Goal: Transaction & Acquisition: Purchase product/service

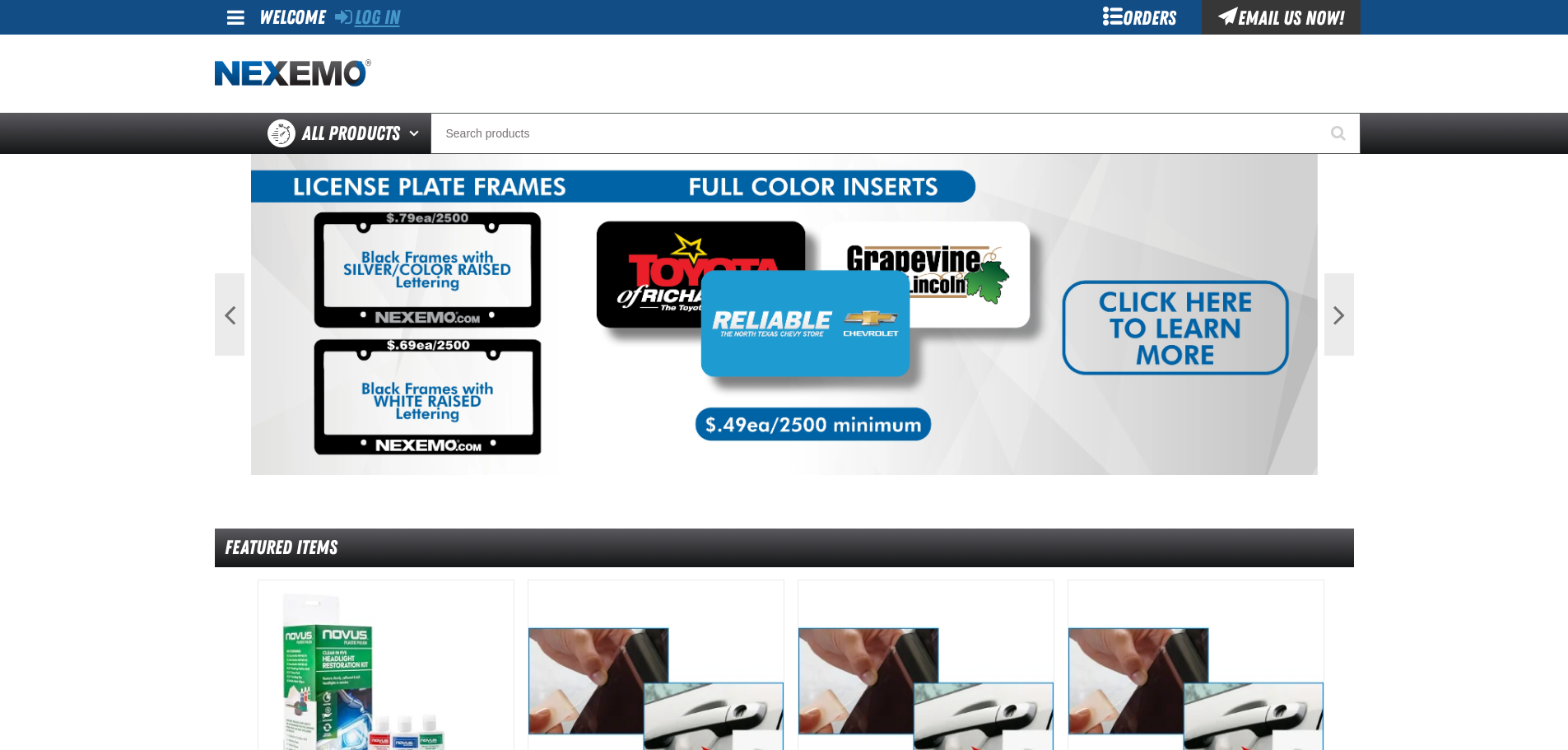
click at [398, 14] on link "Log In" at bounding box center [367, 17] width 65 height 23
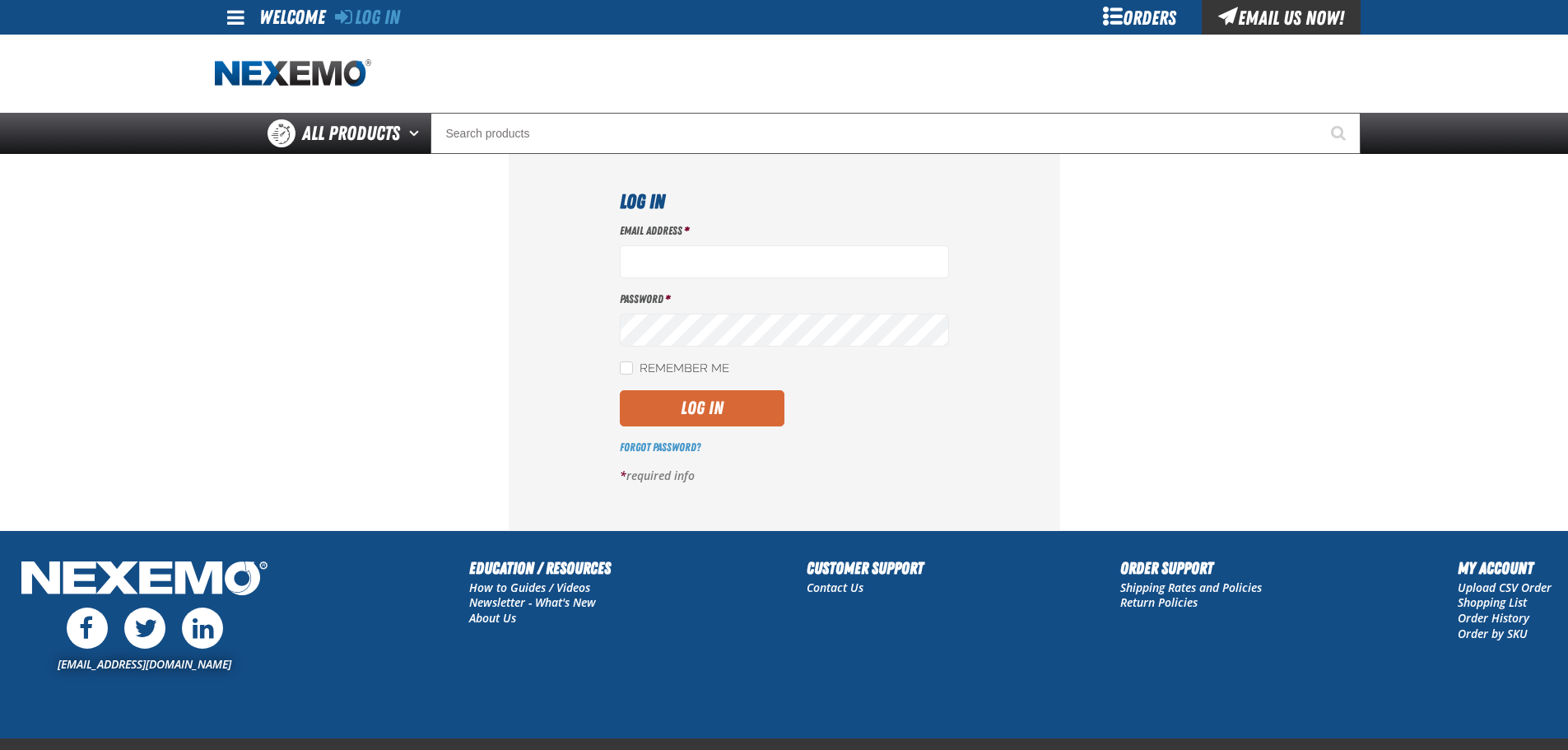
type input "mglazier@vtaig.com"
click at [703, 404] on button "Log In" at bounding box center [702, 408] width 165 height 36
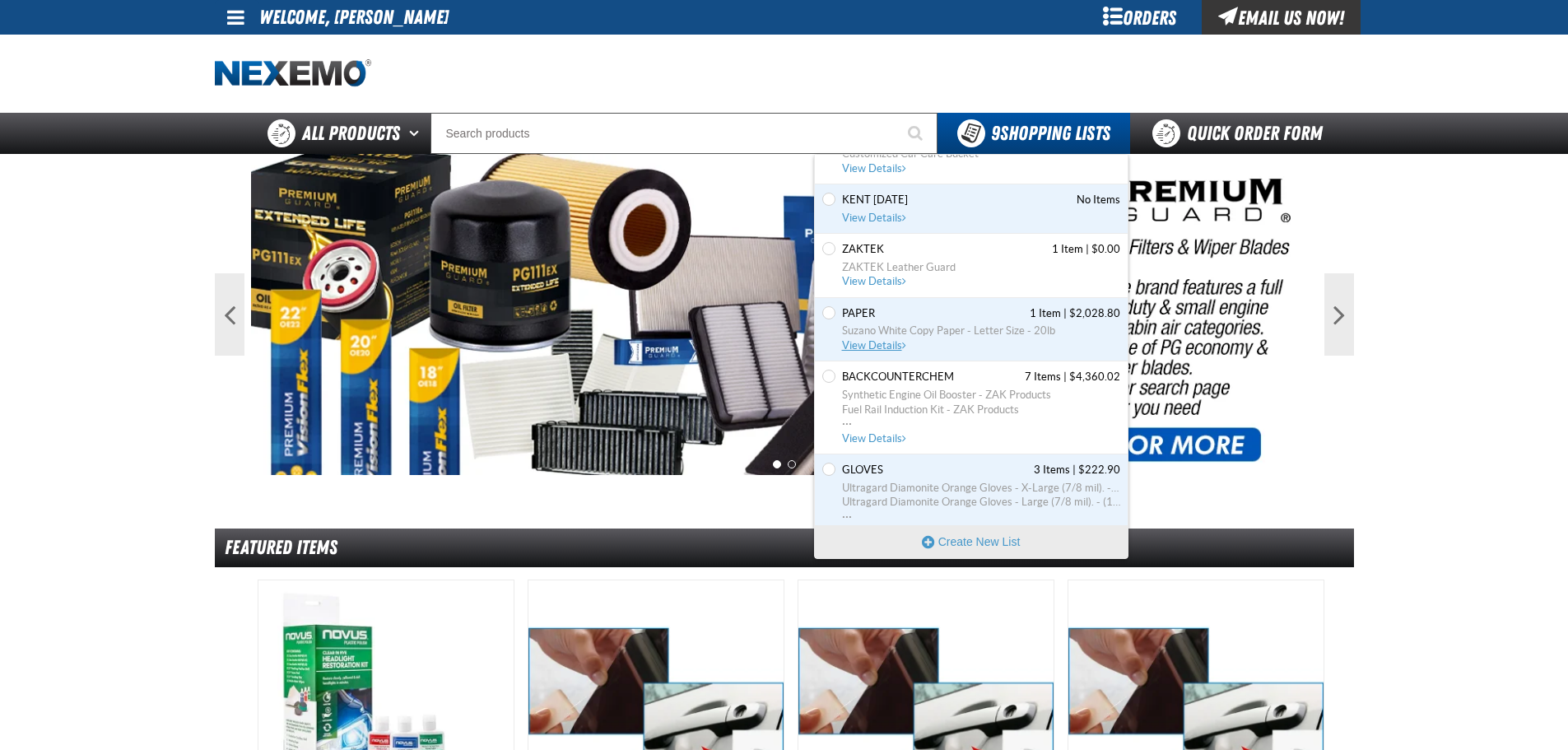
scroll to position [263, 0]
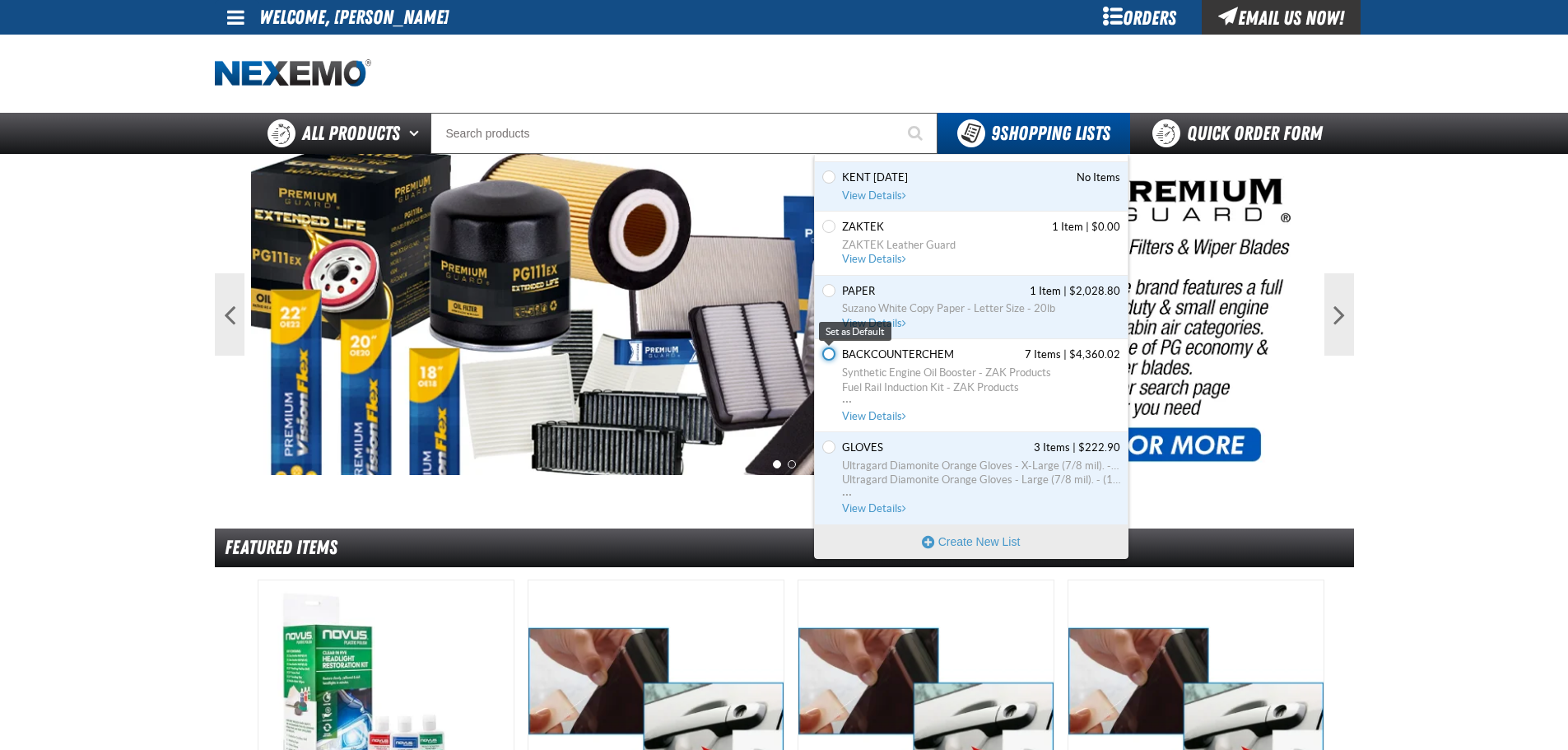
click at [831, 351] on input "Set the BACKCOUNTERCHEM as Default" at bounding box center [828, 353] width 13 height 13
radio input "true"
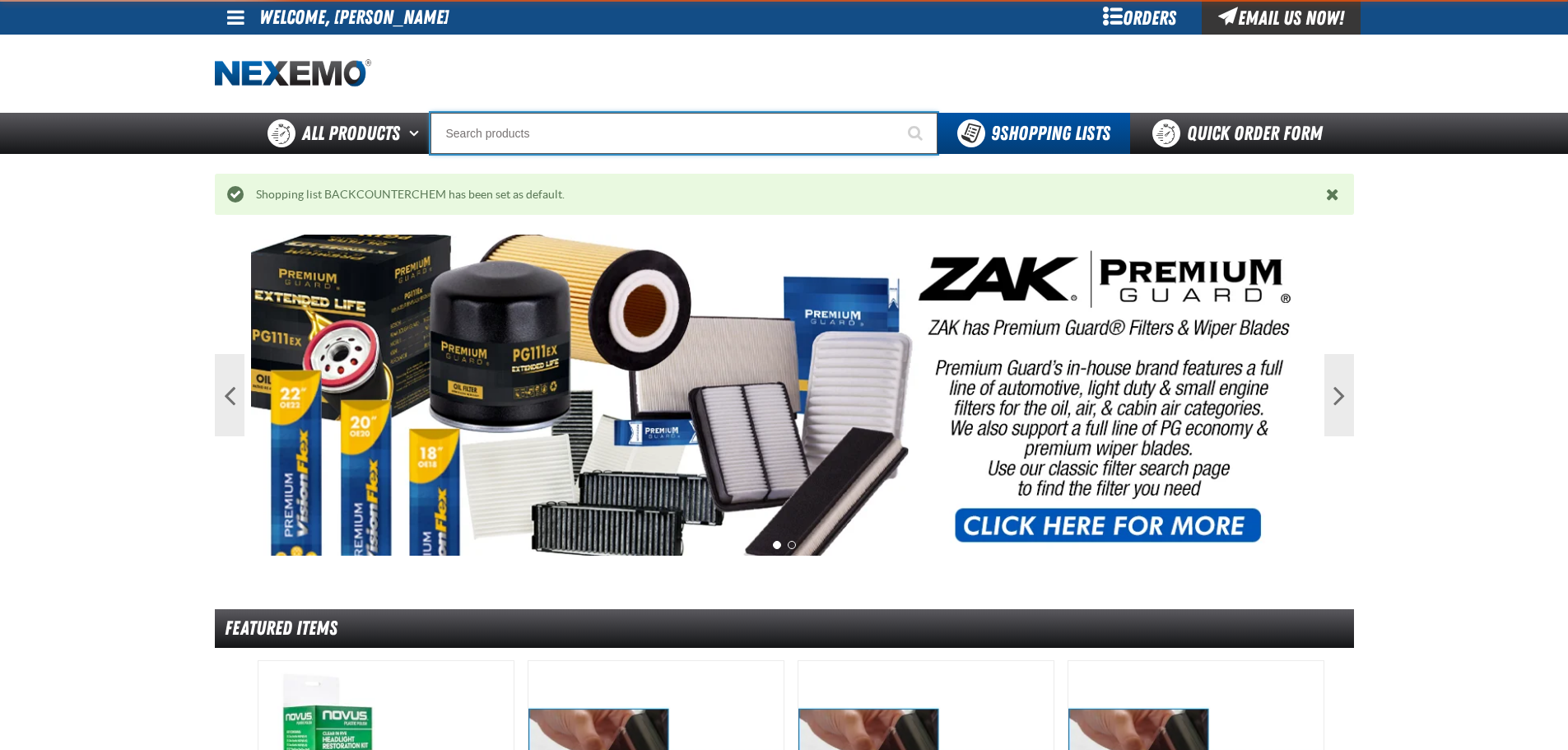
click at [673, 141] on input "Search" at bounding box center [684, 133] width 507 height 41
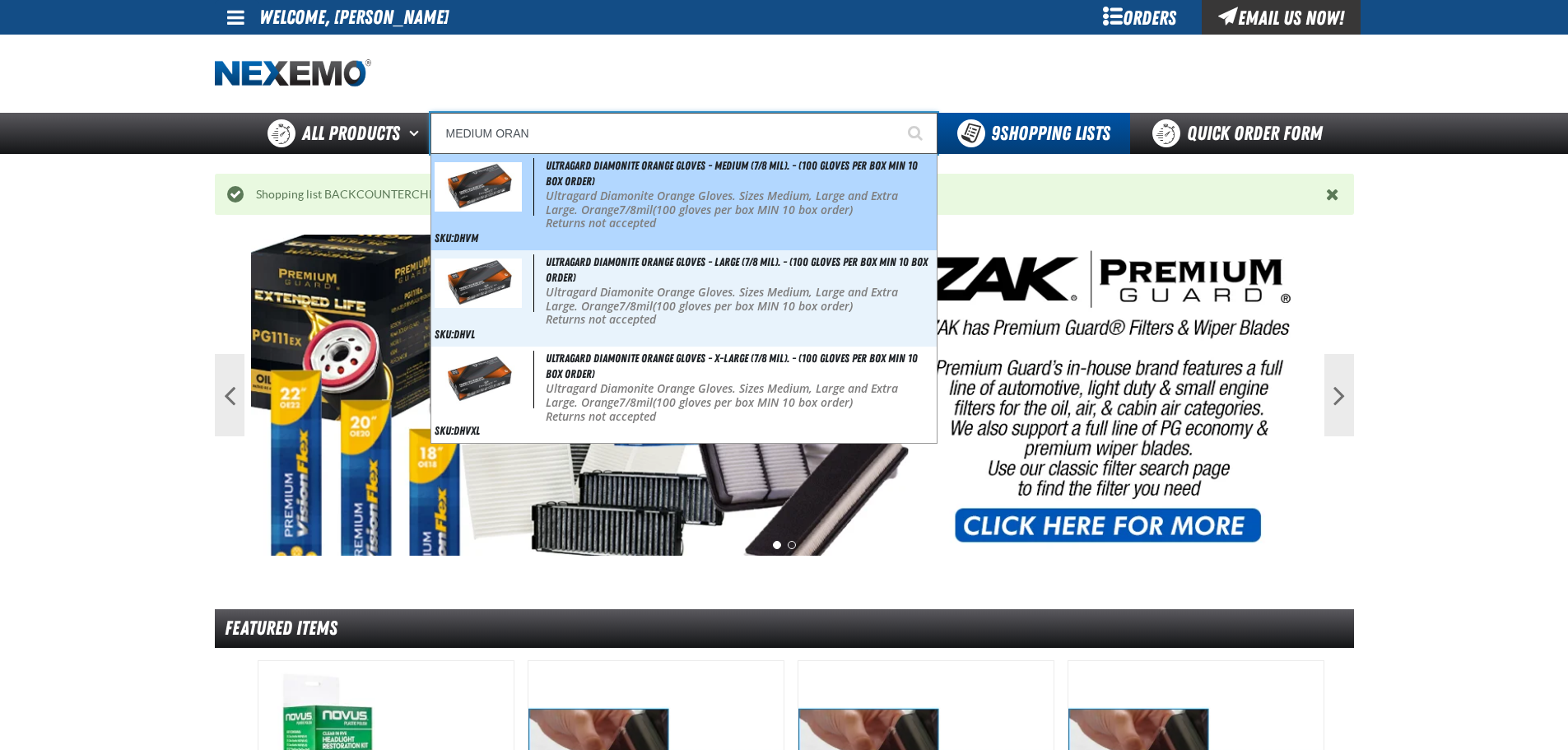
click at [696, 188] on div "Ultragard Diamonite Orange Gloves - Medium (7/8 mil). - (100 gloves per box MIN…" at bounding box center [683, 202] width 505 height 96
type input "Ultragard Diamonite Orange Gloves - Medium (7/8 mil). - (100 gloves per box MIN…"
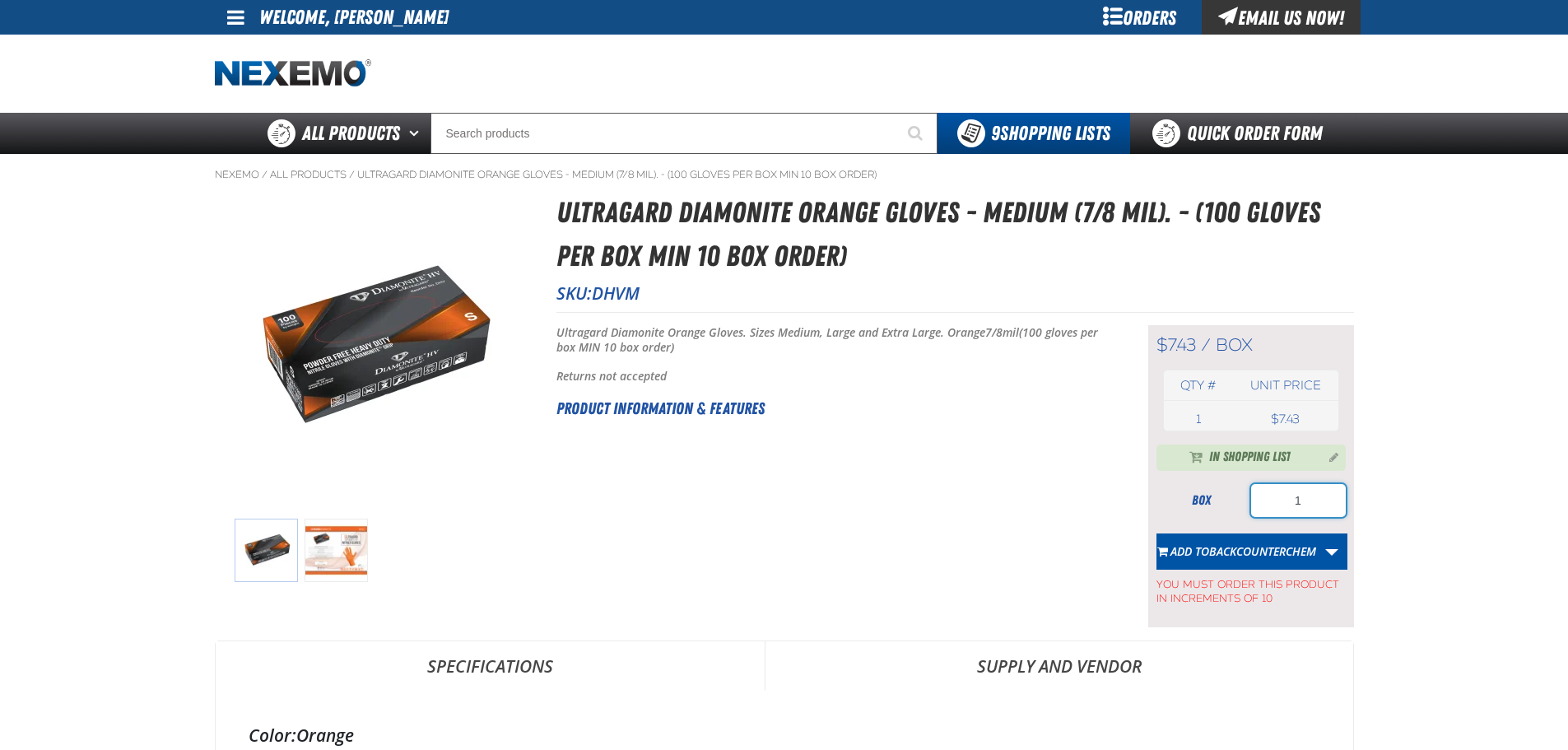
click at [1326, 504] on input "1" at bounding box center [1298, 500] width 95 height 33
type input "10"
click at [1267, 561] on button "Add to BACKCOUNTERCHEM" at bounding box center [1237, 551] width 161 height 36
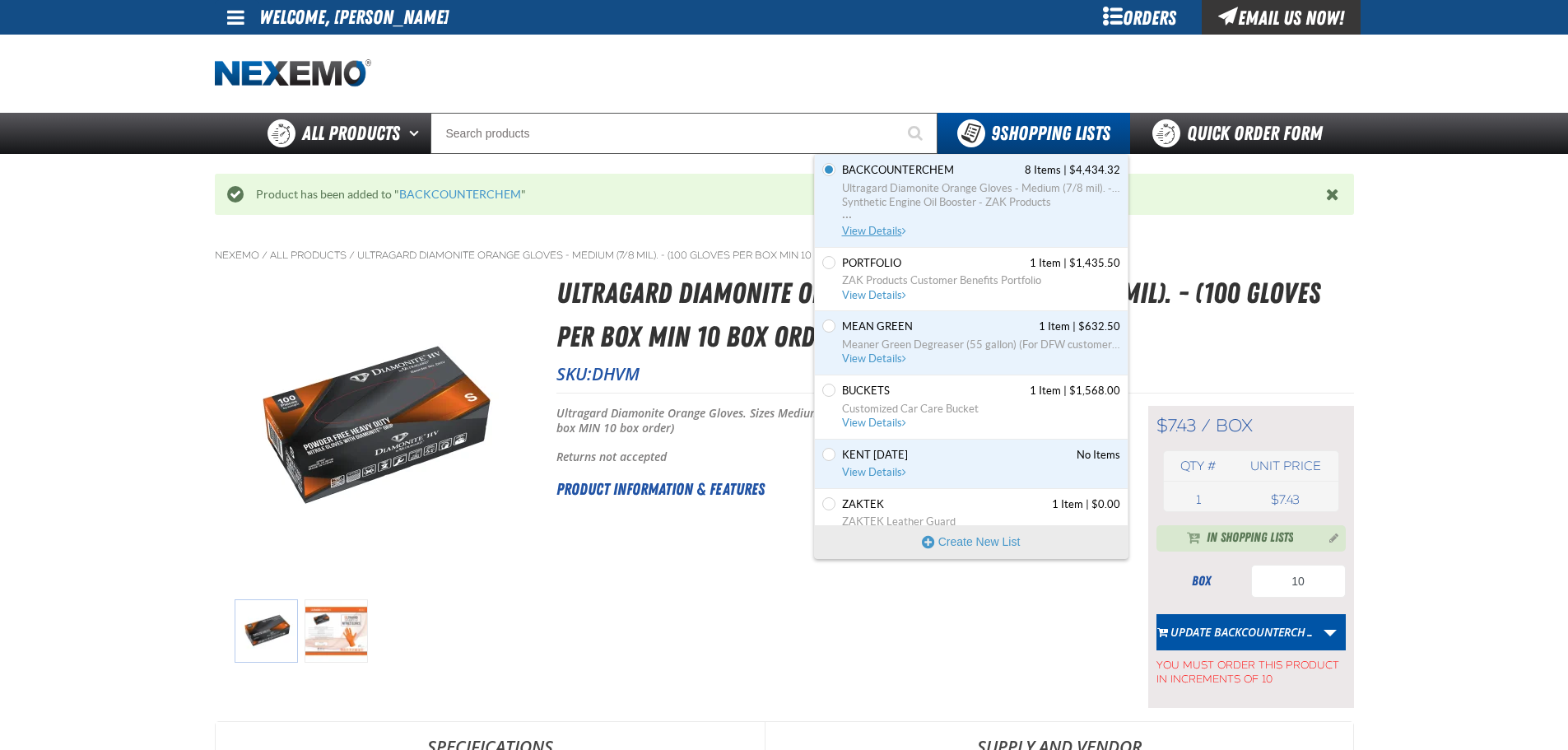
click at [872, 232] on span "View Details" at bounding box center [875, 231] width 67 height 12
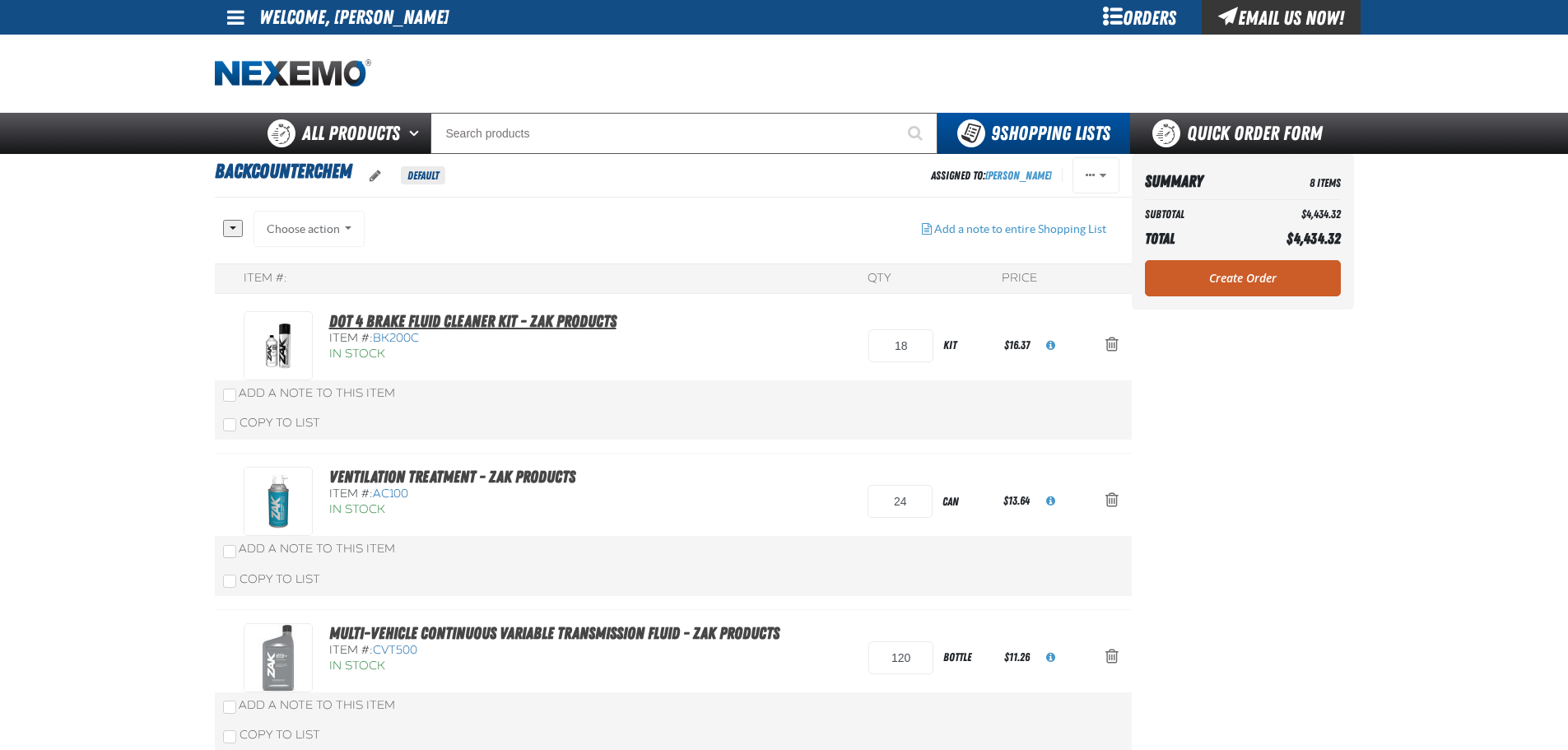
click at [519, 312] on link "DOT 4 Brake Fluid Cleaner Kit - ZAK Products" at bounding box center [472, 321] width 287 height 20
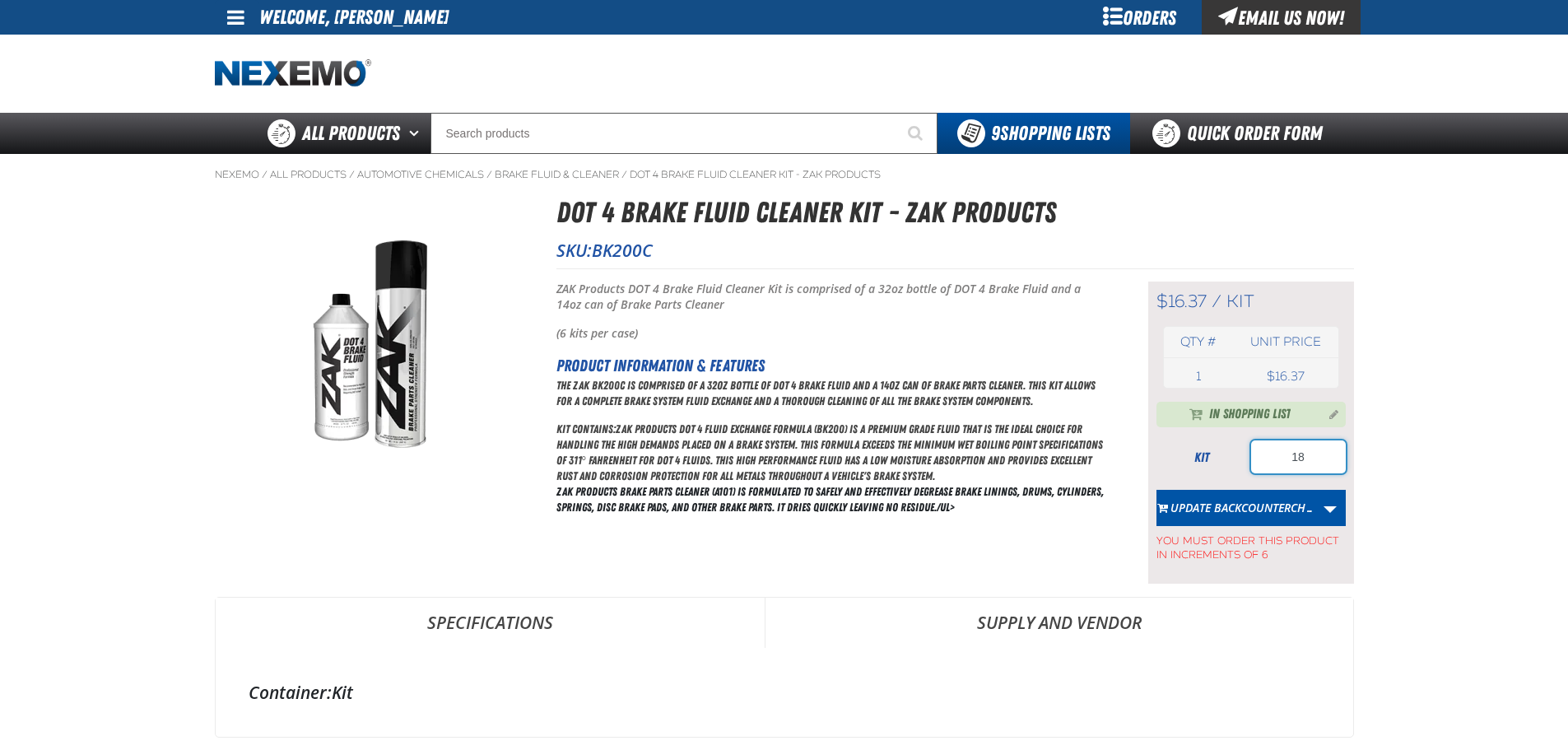
click at [1277, 446] on input "18" at bounding box center [1298, 456] width 95 height 33
type input "24"
click at [1254, 512] on button "Update BACKCOUNTERCH…" at bounding box center [1236, 508] width 159 height 36
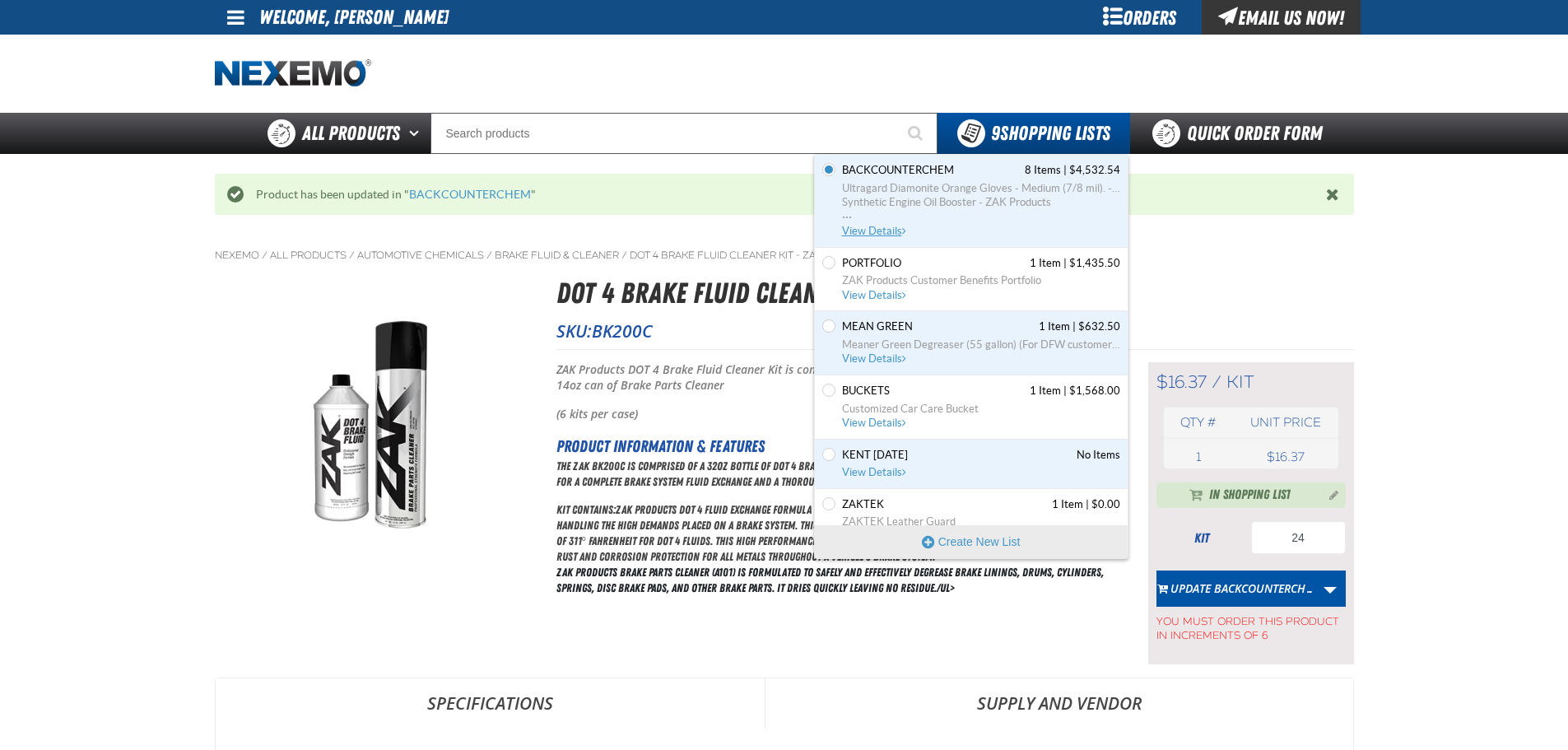
click at [875, 224] on link "BACKCOUNTERCHEM 8 Items | $4,532.54 Ultragard Diamonite Orange Gloves - Medium …" at bounding box center [980, 201] width 282 height 76
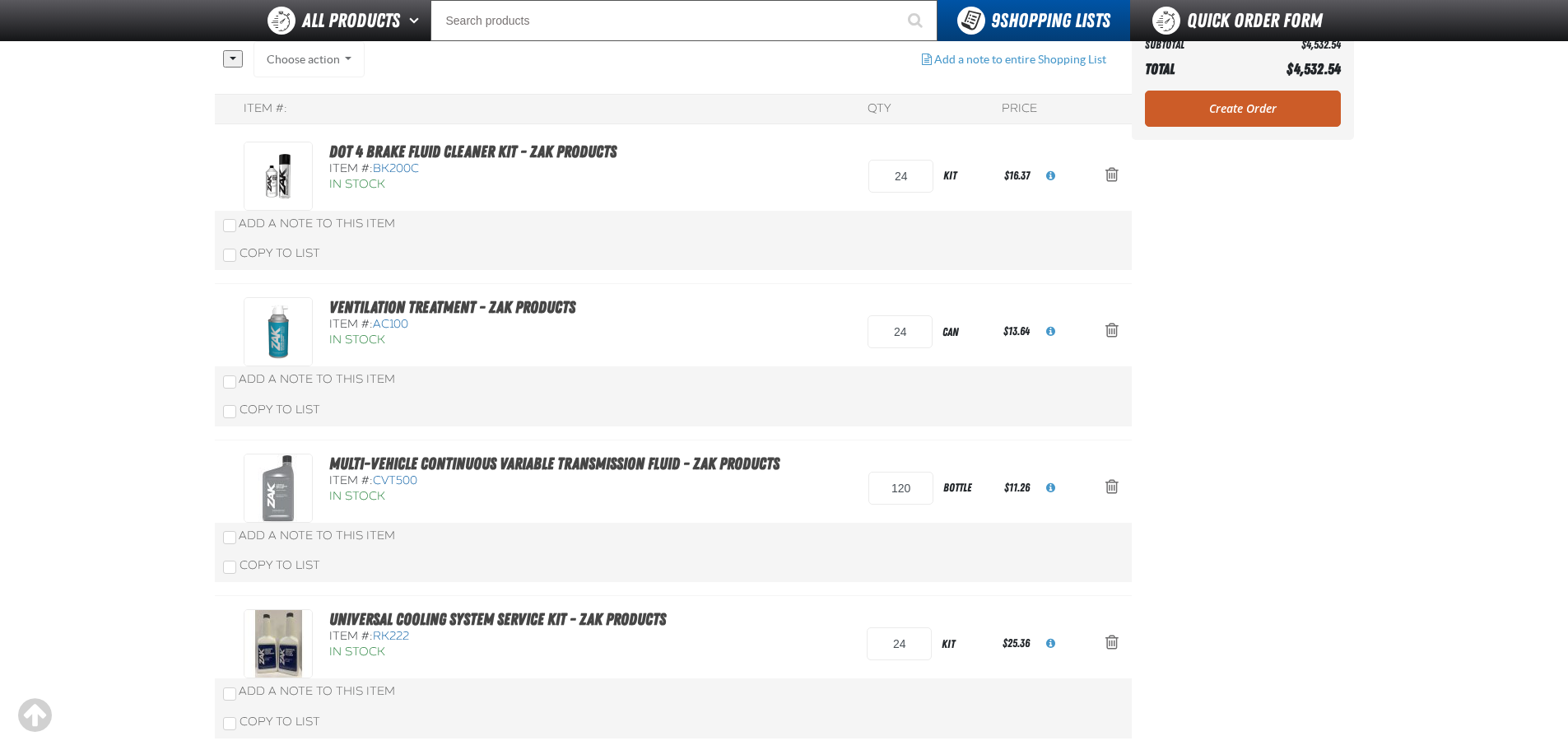
scroll to position [192, 0]
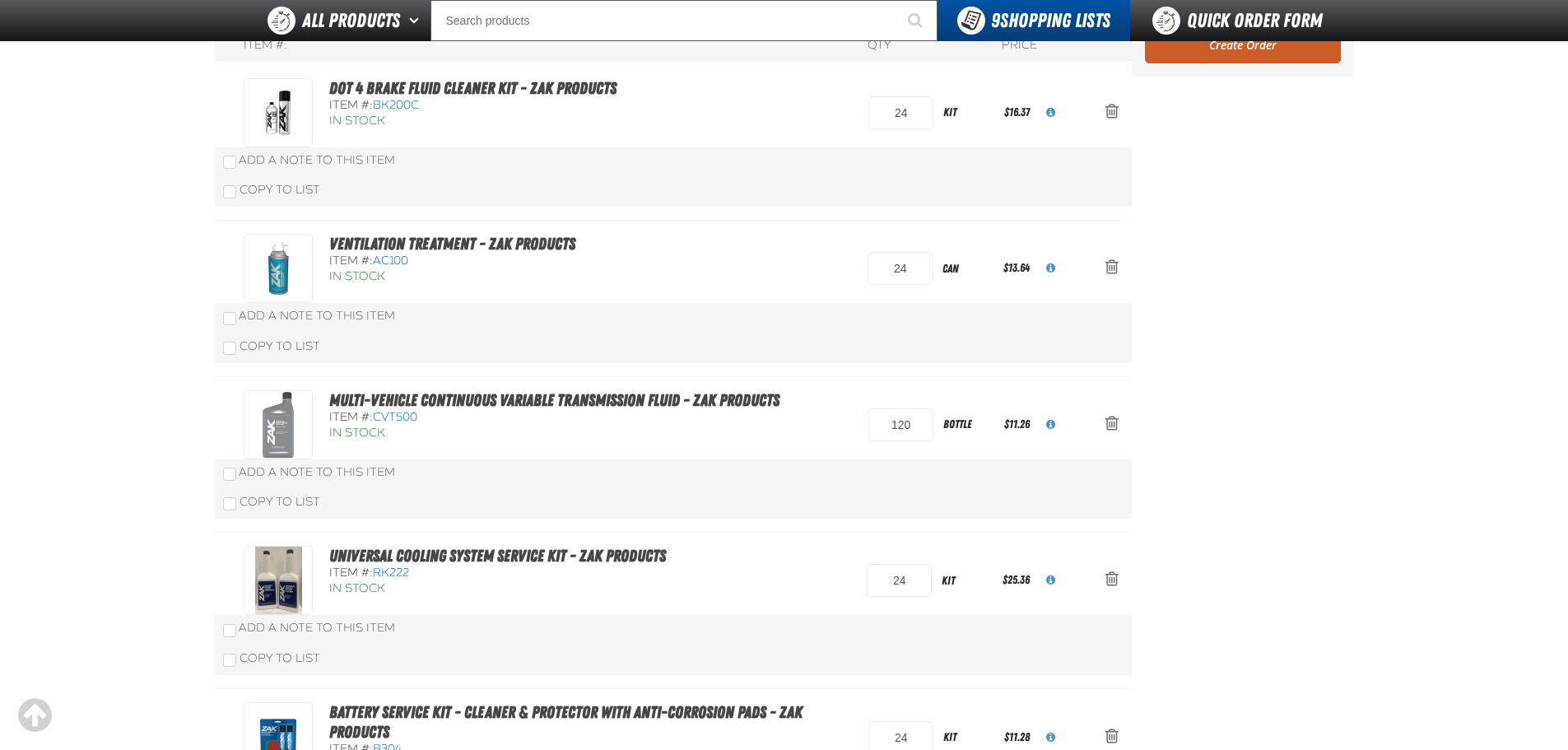
click at [500, 538] on div "Universal Cooling System Service Kit - ZAK Products Item #: RK222 In Stock 24" at bounding box center [673, 611] width 917 height 156
click at [497, 556] on link "Universal Cooling System Service Kit - ZAK Products" at bounding box center [497, 556] width 337 height 20
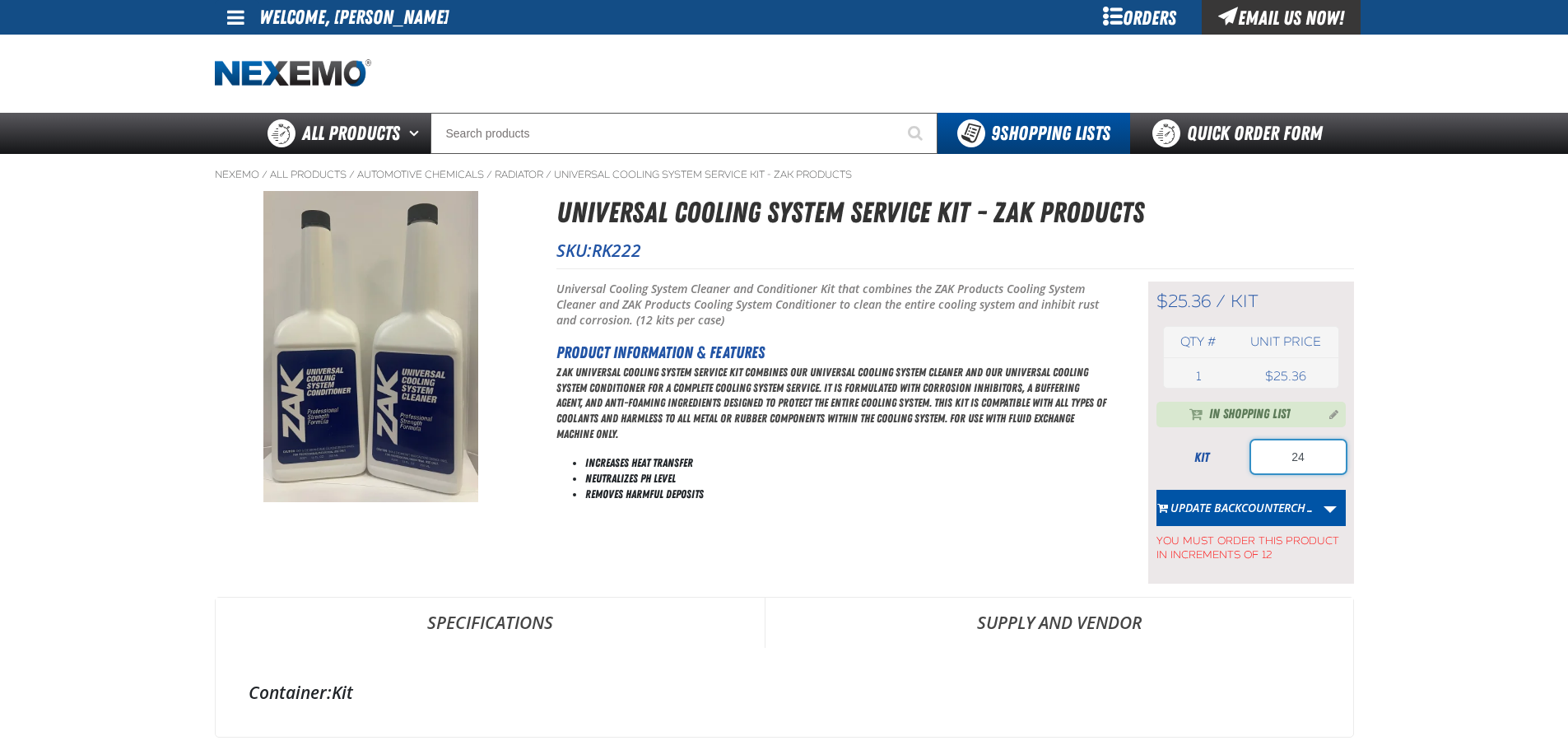
click at [1261, 450] on input "24" at bounding box center [1298, 456] width 95 height 33
type input "12"
click at [1246, 510] on button "Update BACKCOUNTERCH…" at bounding box center [1236, 508] width 159 height 36
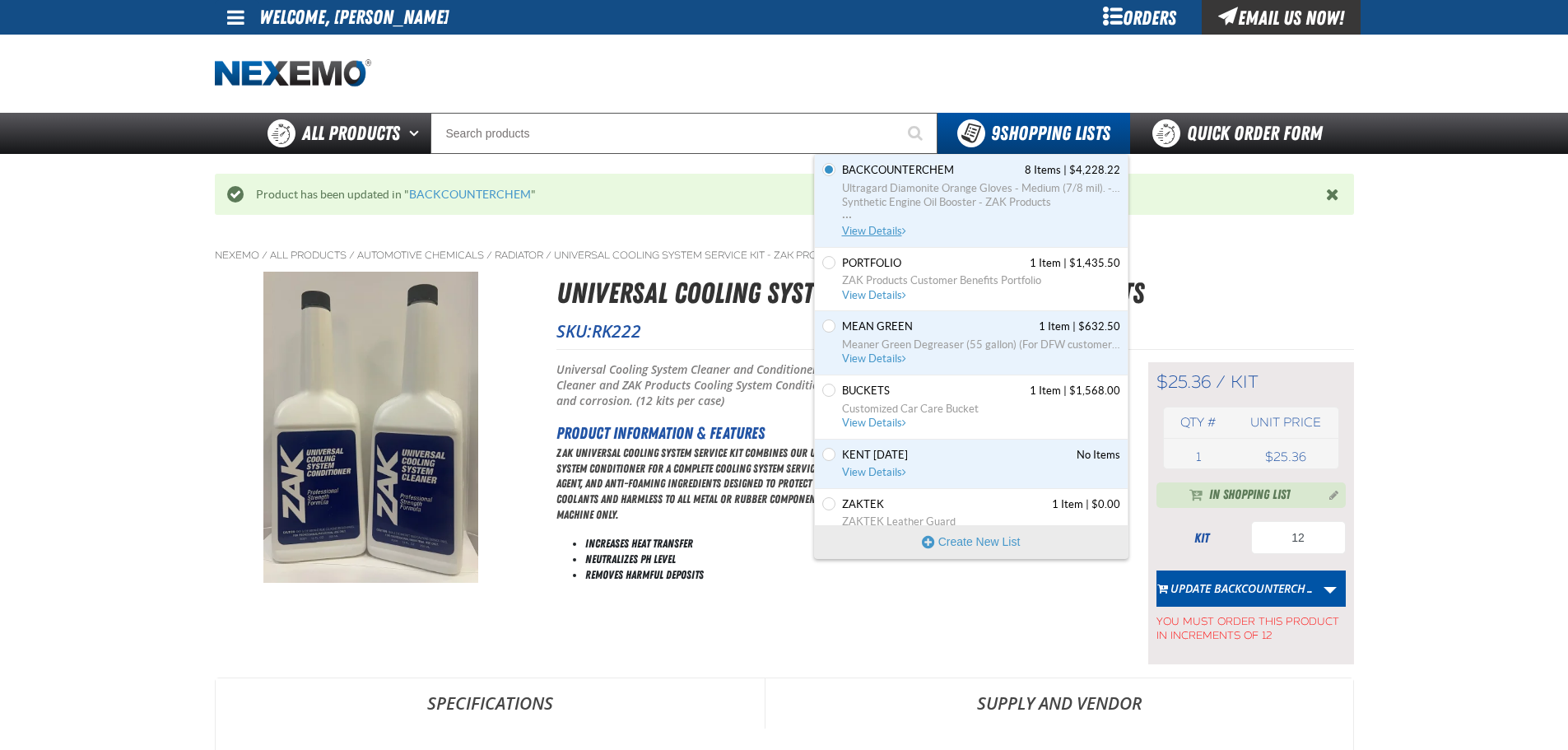
click at [902, 227] on span "BACKCOUNTERCHEM contains 8 items. Total cost is $4,228.22. Click to see all ite…" at bounding box center [904, 231] width 4 height 11
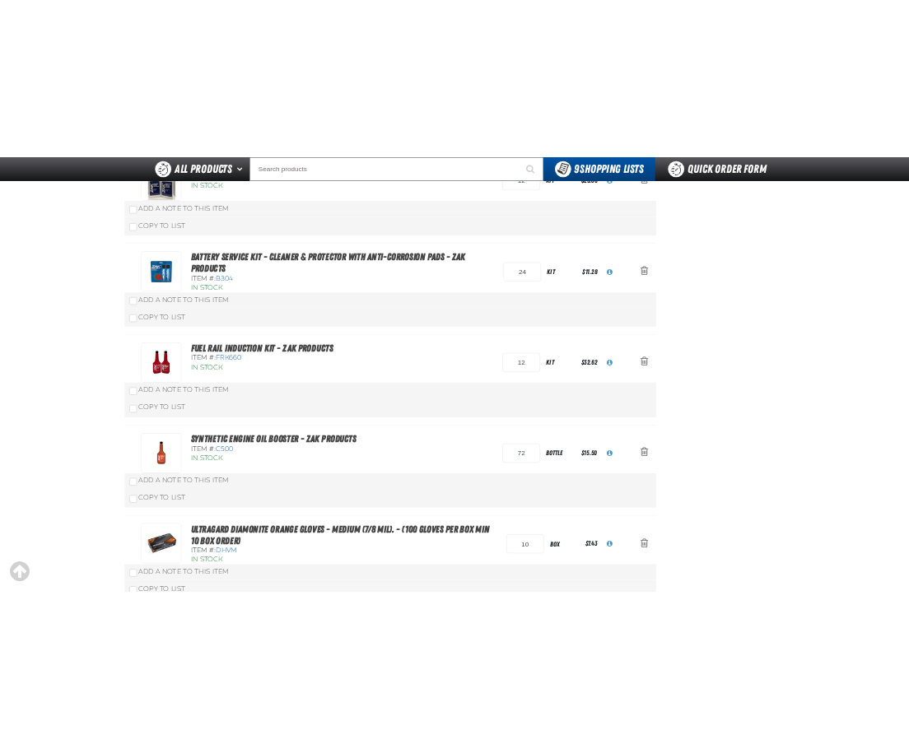
scroll to position [768, 0]
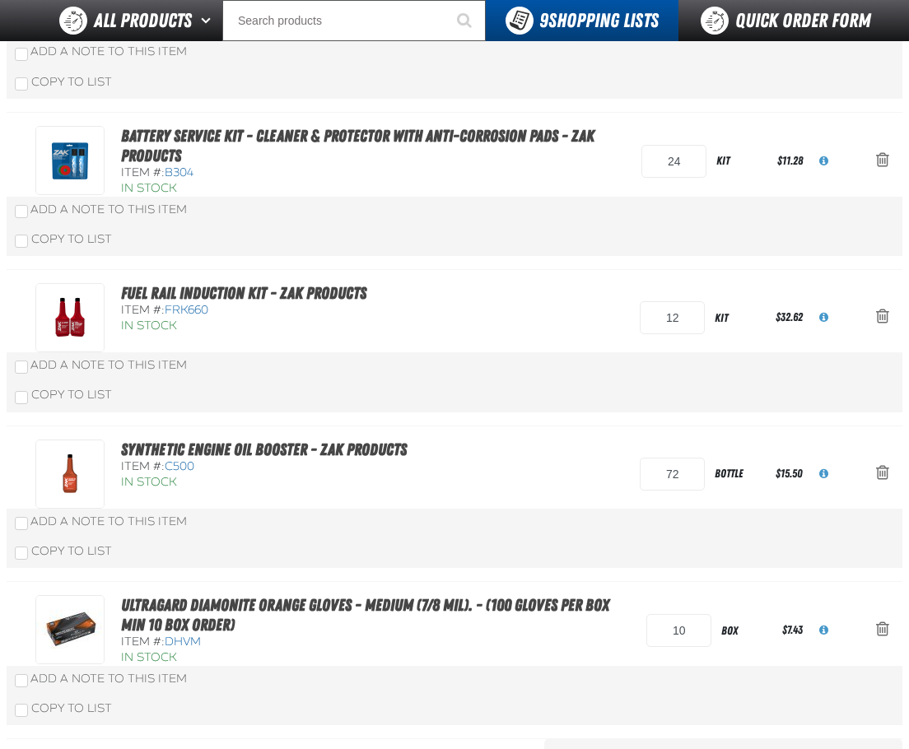
click at [296, 437] on div "Synthetic Engine Oil Booster - ZAK Products Item #: C500 In Stock 72 bottle" at bounding box center [455, 504] width 896 height 156
click at [301, 452] on link "Synthetic Engine Oil Booster - ZAK Products" at bounding box center [264, 450] width 286 height 20
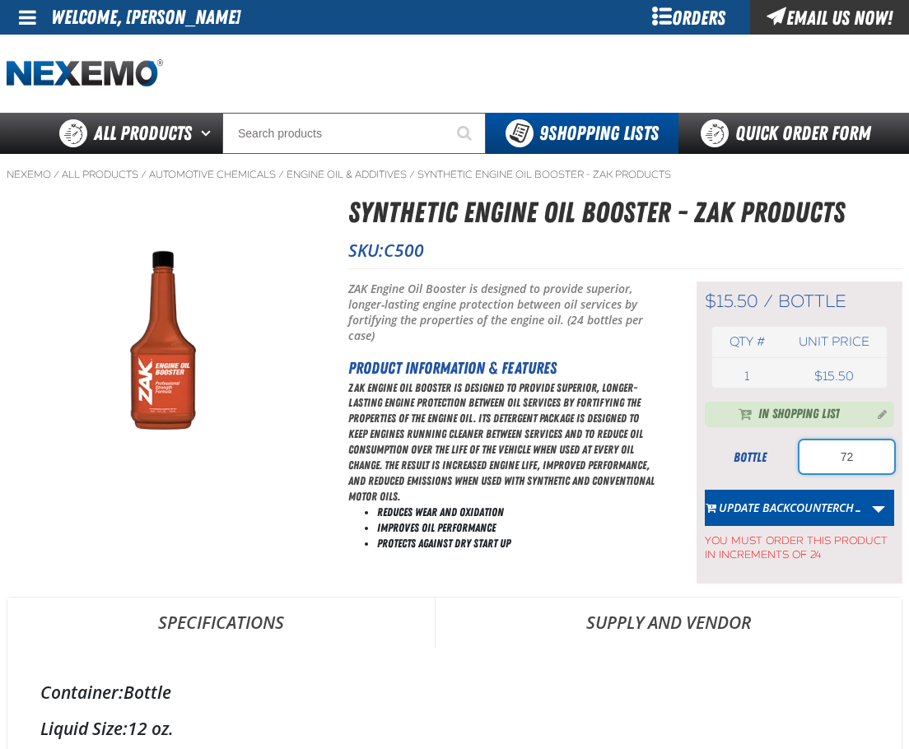
click at [814, 445] on input "72" at bounding box center [846, 456] width 95 height 33
type input "48"
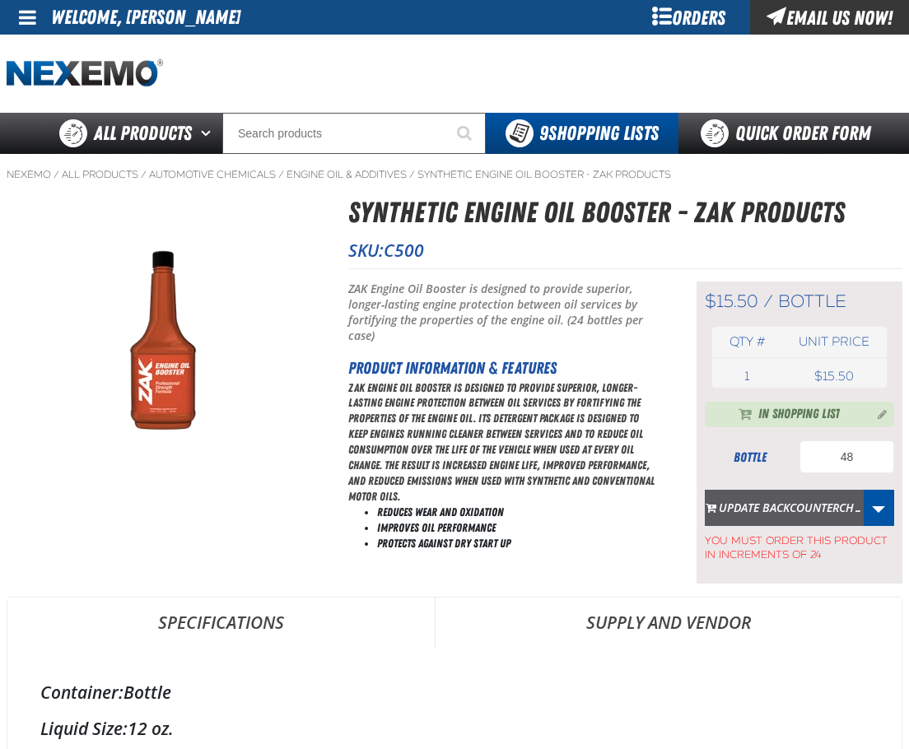
click at [778, 502] on button "Update BACKCOUNTERCH…" at bounding box center [784, 508] width 159 height 36
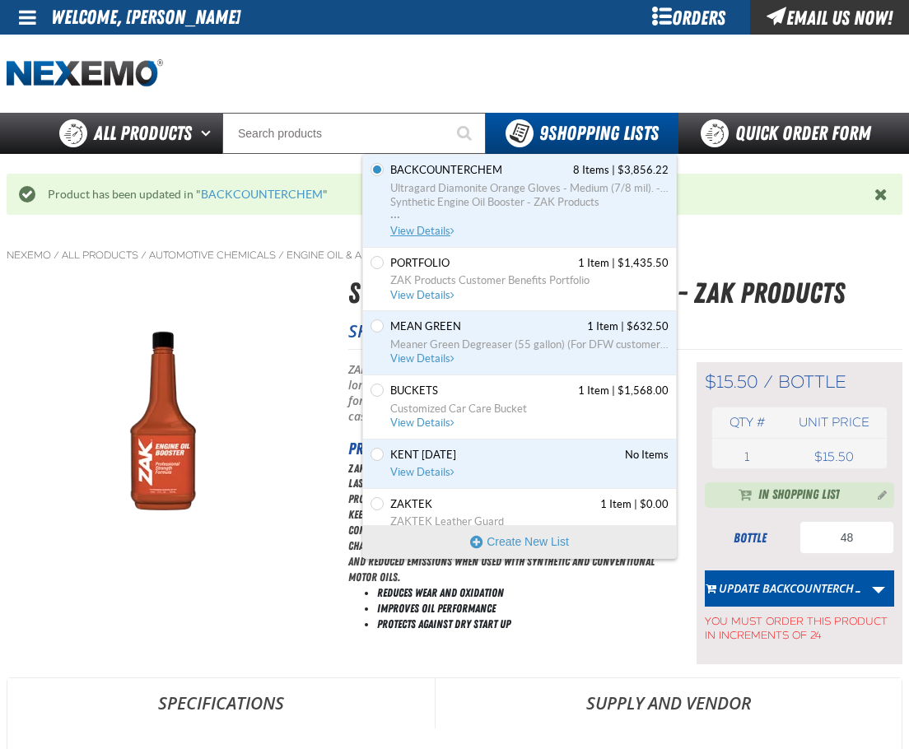
click at [444, 226] on span "View Details" at bounding box center [423, 231] width 67 height 12
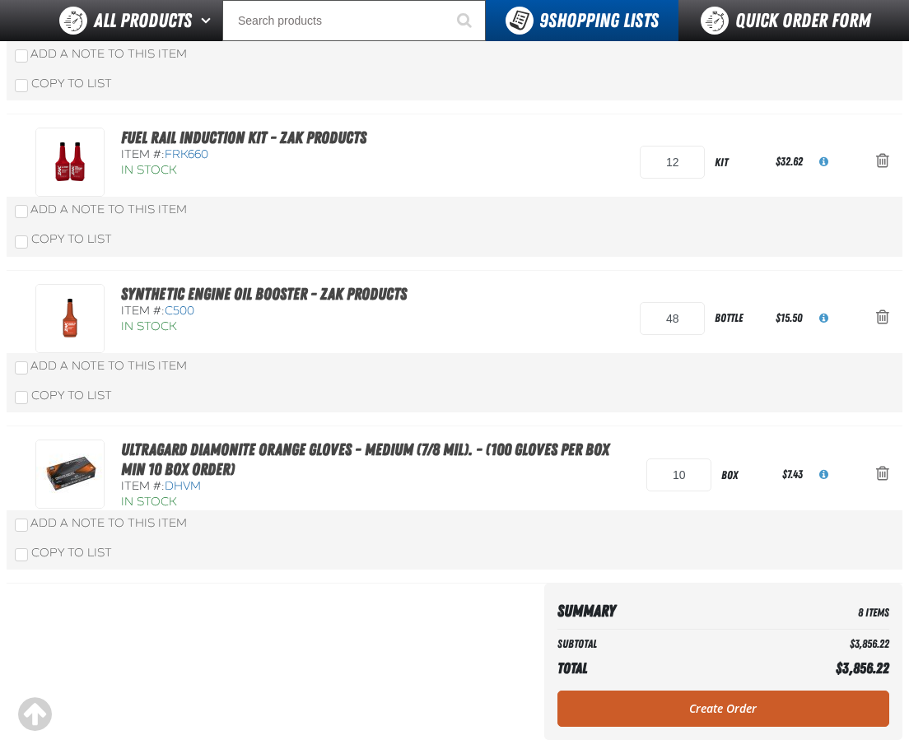
scroll to position [961, 0]
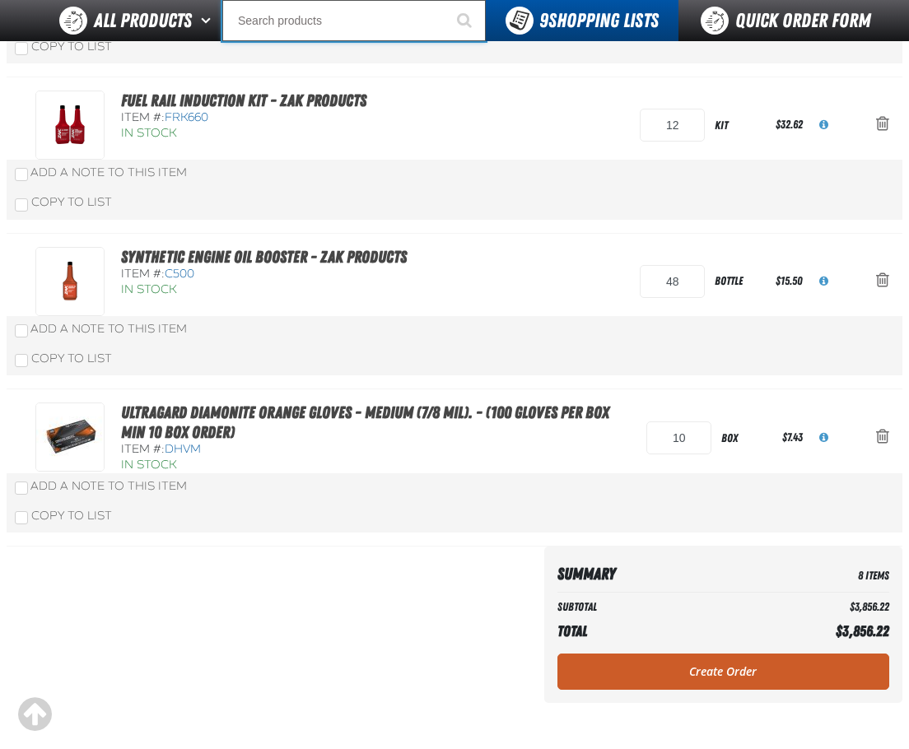
click at [296, 26] on input "Search" at bounding box center [353, 20] width 263 height 41
type input "UC"
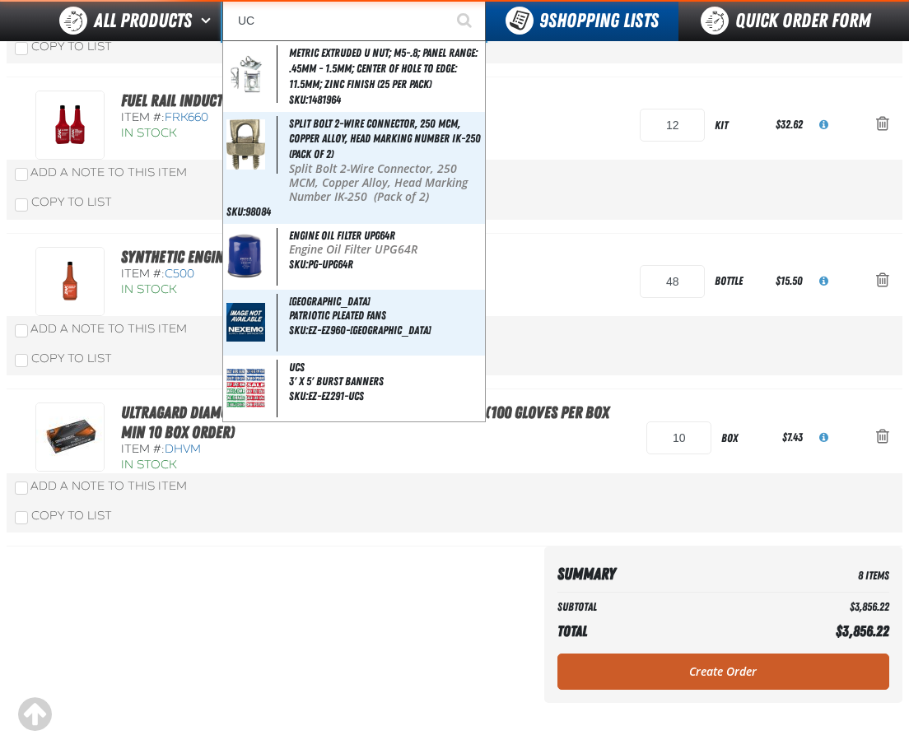
type input "UC RED"
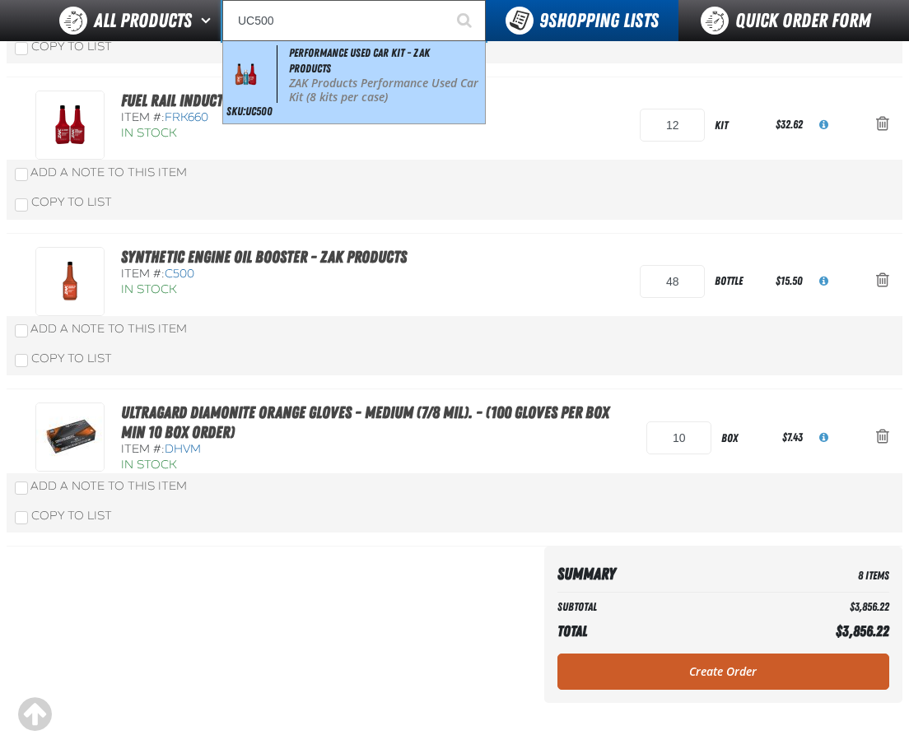
click at [289, 79] on p "ZAK Products Performance Used Car Kit (8 kits per case)" at bounding box center [385, 91] width 193 height 28
type input "Performance Used Car Kit - ZAK Products"
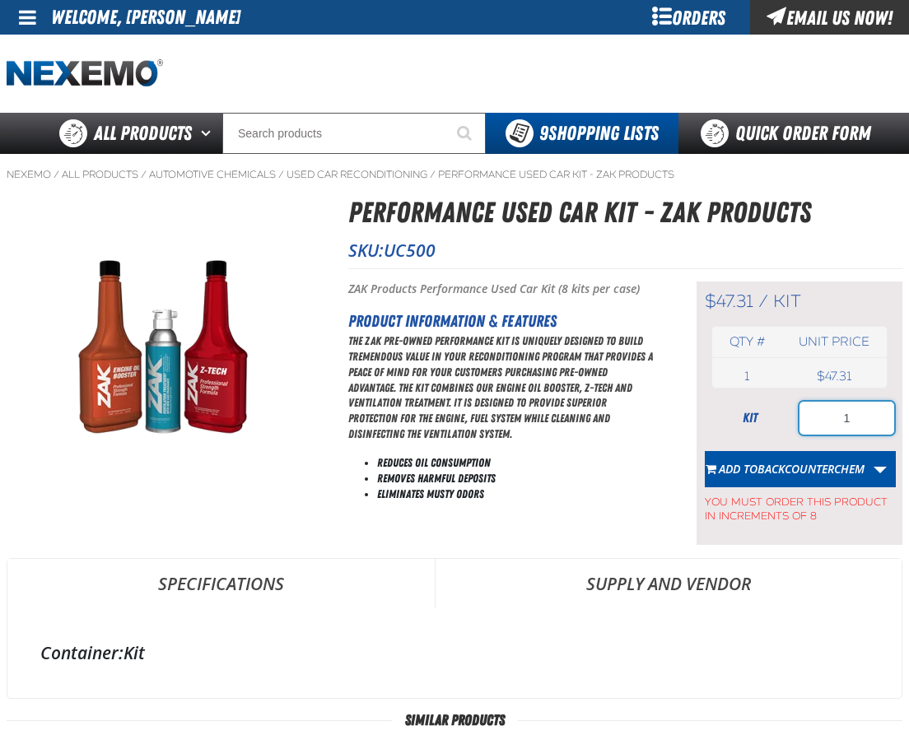
click at [813, 407] on input "1" at bounding box center [846, 418] width 95 height 33
type input "32"
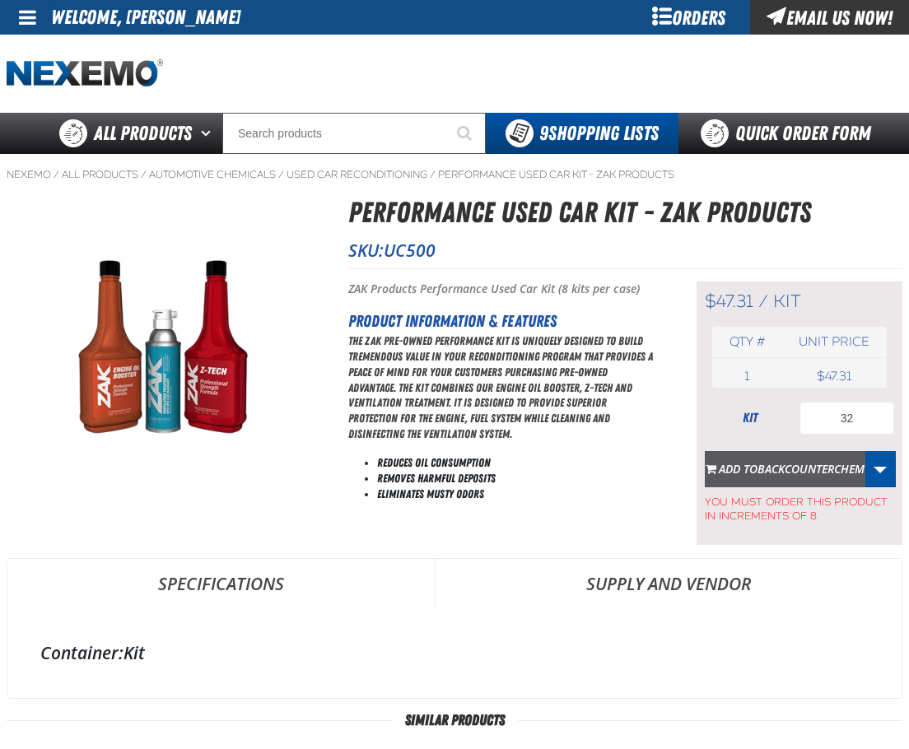
click at [815, 458] on button "Add to BACKCOUNTERCHEM" at bounding box center [785, 469] width 161 height 36
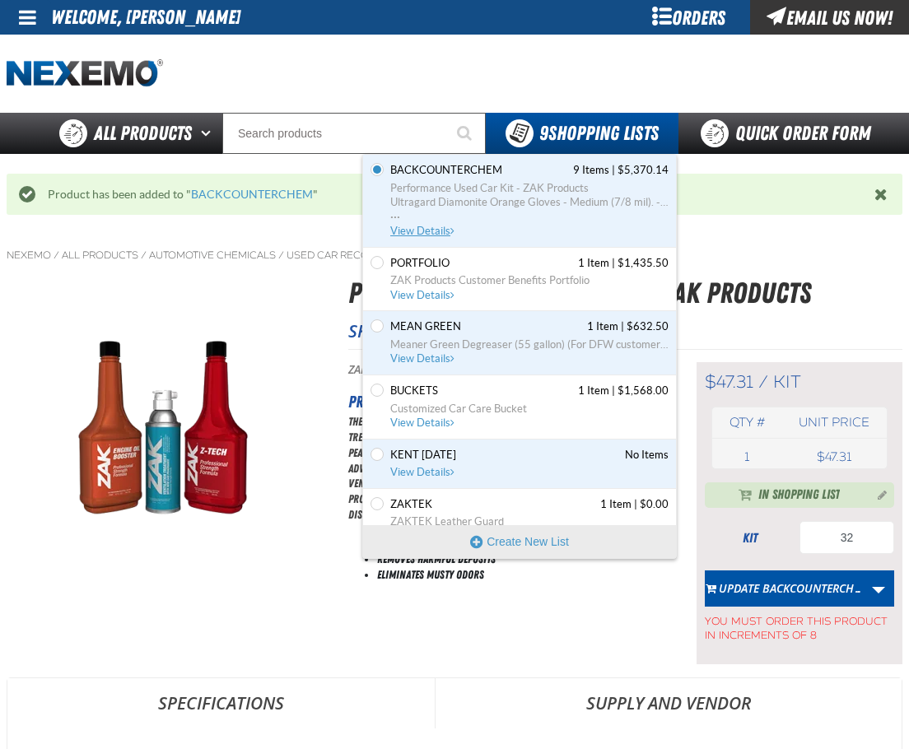
click at [429, 230] on span "View Details" at bounding box center [423, 231] width 67 height 12
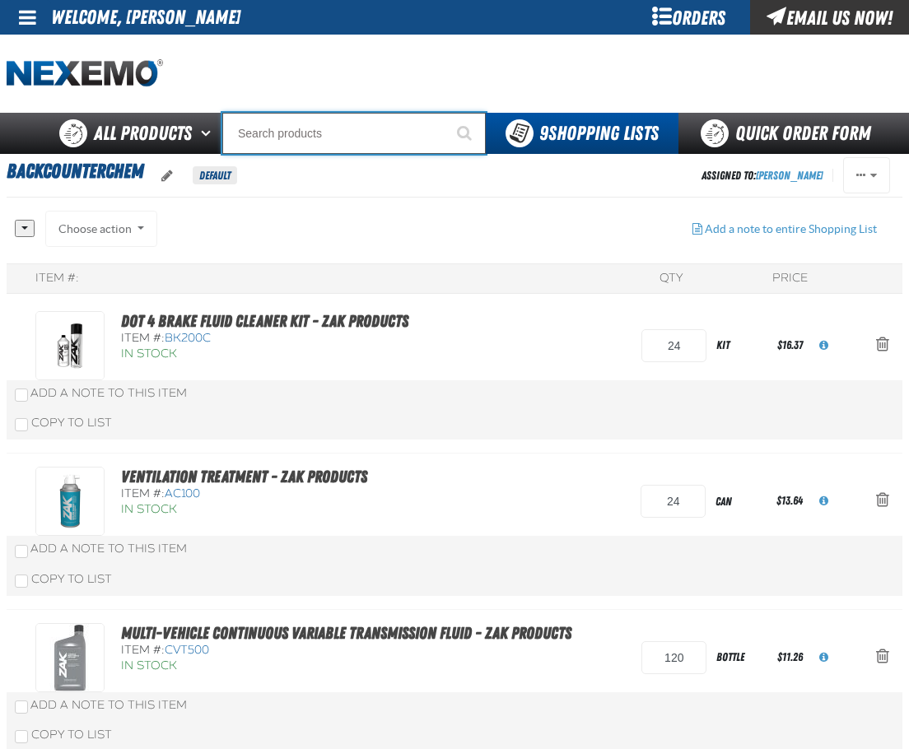
click at [350, 131] on input "Search" at bounding box center [353, 133] width 263 height 41
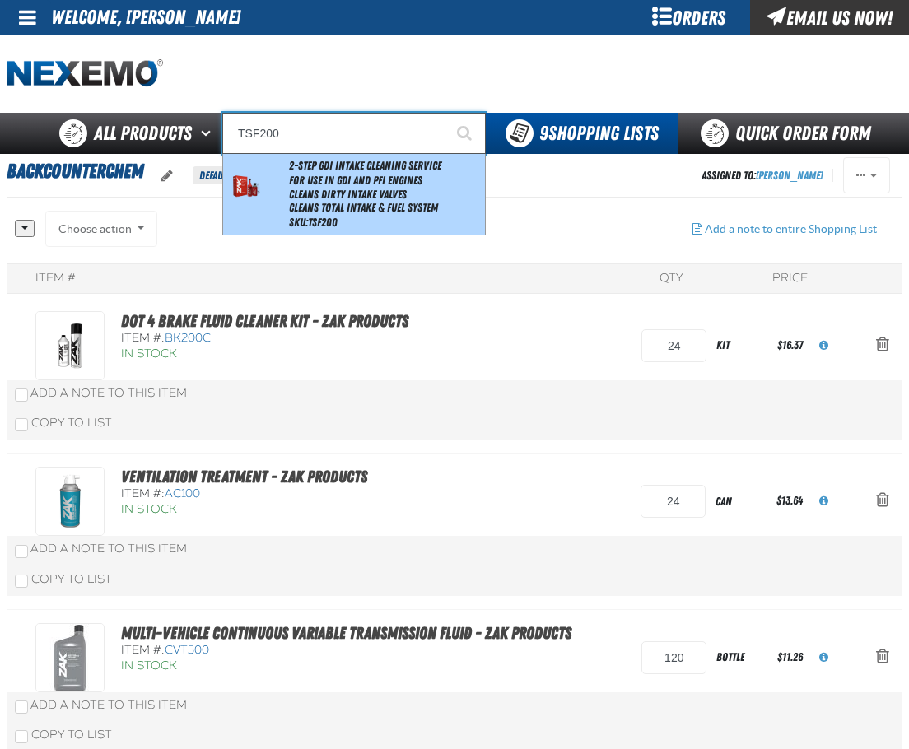
click at [347, 167] on span "2-Step GDI Intake Cleaning Service" at bounding box center [365, 165] width 152 height 13
type input "2-Step GDI Intake Cleaning Service"
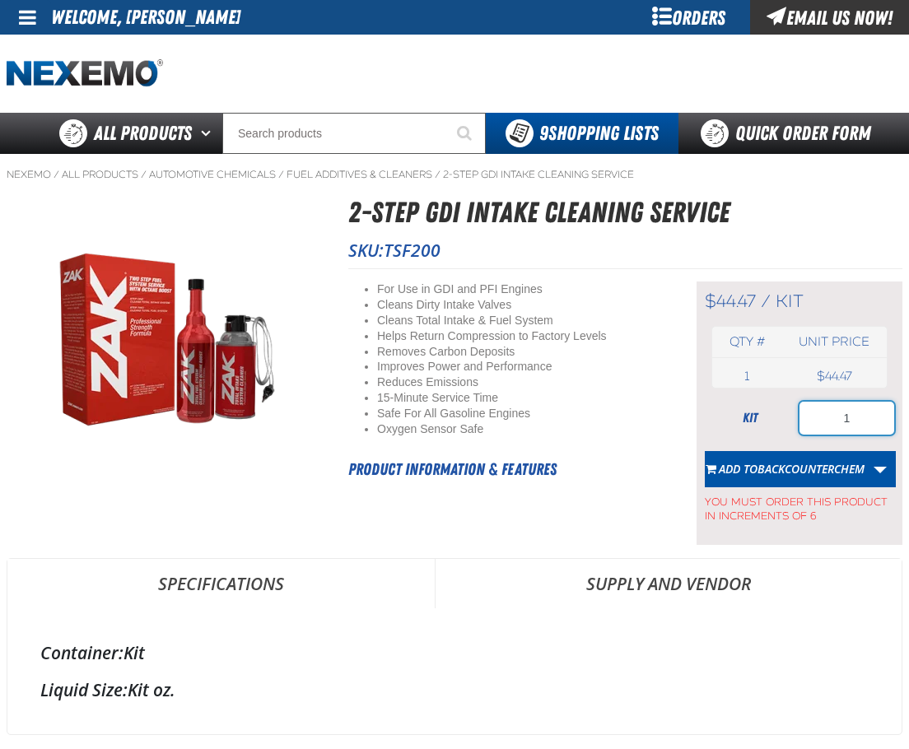
click at [863, 405] on input "1" at bounding box center [846, 418] width 95 height 33
type input "24"
drag, startPoint x: 828, startPoint y: 496, endPoint x: 803, endPoint y: 467, distance: 37.9
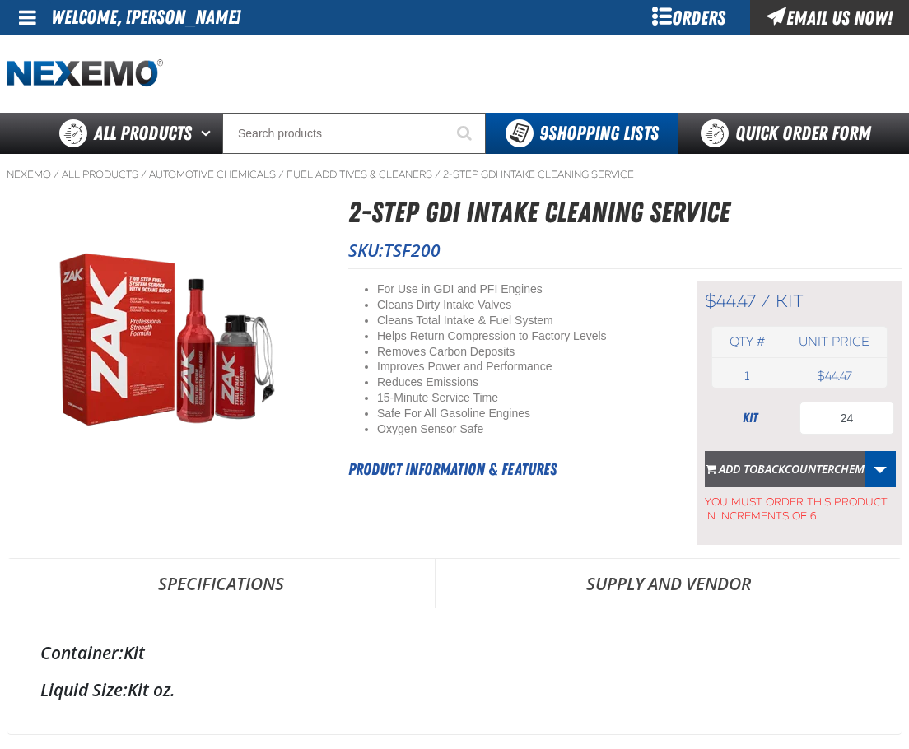
click at [827, 495] on span "You must order this product in increments of 6" at bounding box center [799, 505] width 189 height 36
click at [803, 464] on span "BACKCOUNTERCHEM" at bounding box center [810, 469] width 107 height 16
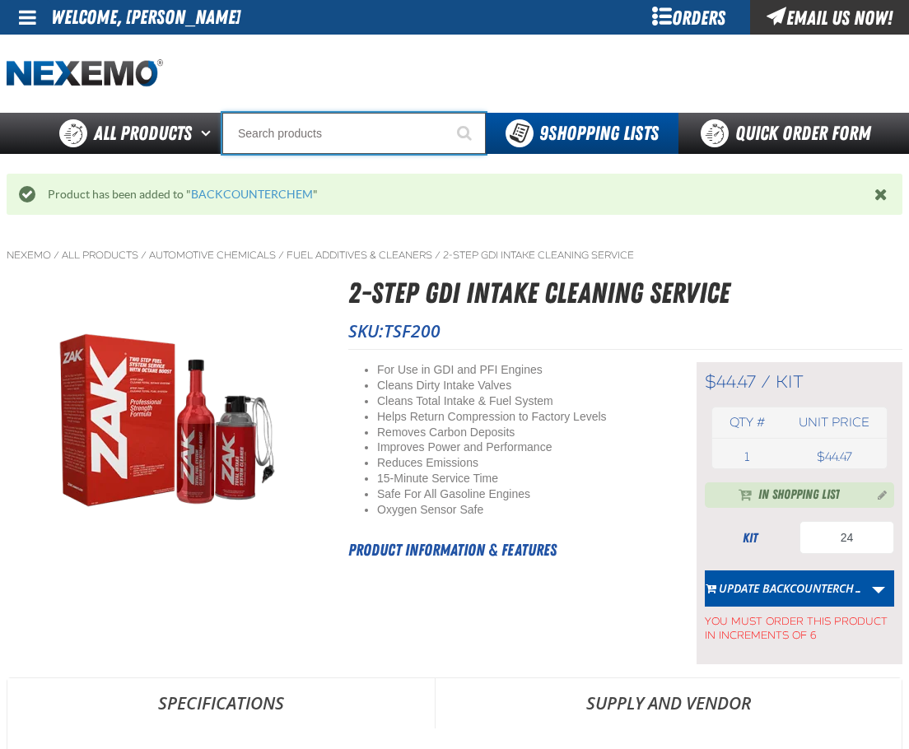
click at [362, 137] on input "Search" at bounding box center [353, 133] width 263 height 41
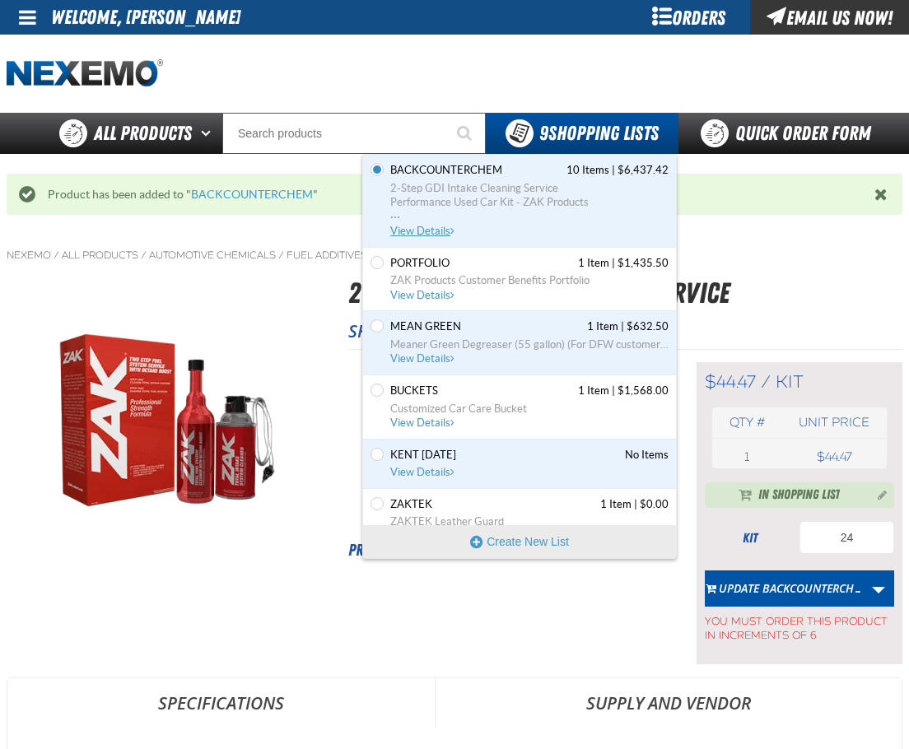
click at [424, 225] on span "View Details" at bounding box center [423, 231] width 67 height 12
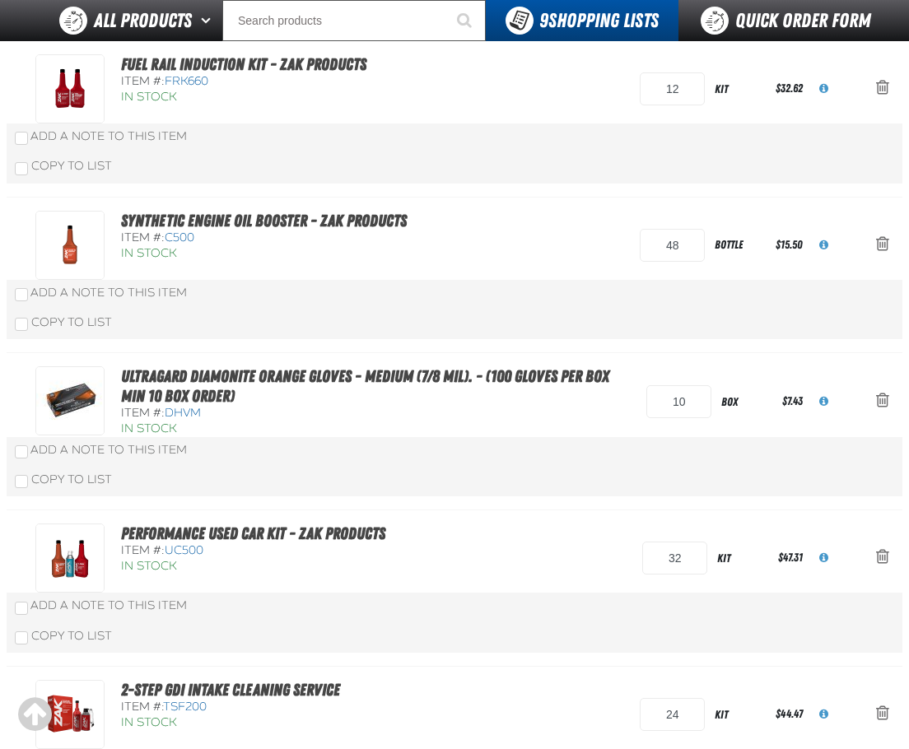
scroll to position [961, 0]
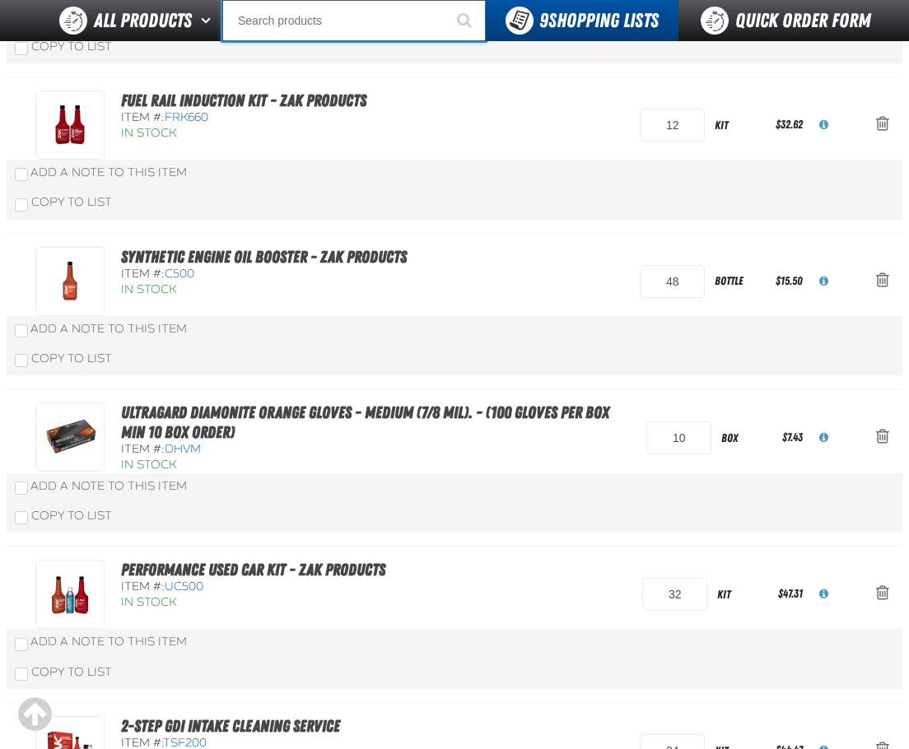
click at [310, 15] on input "Search" at bounding box center [353, 20] width 263 height 41
type input "C"
type input "C Alkaline Battery 1.5 Volt (12 per pack)"
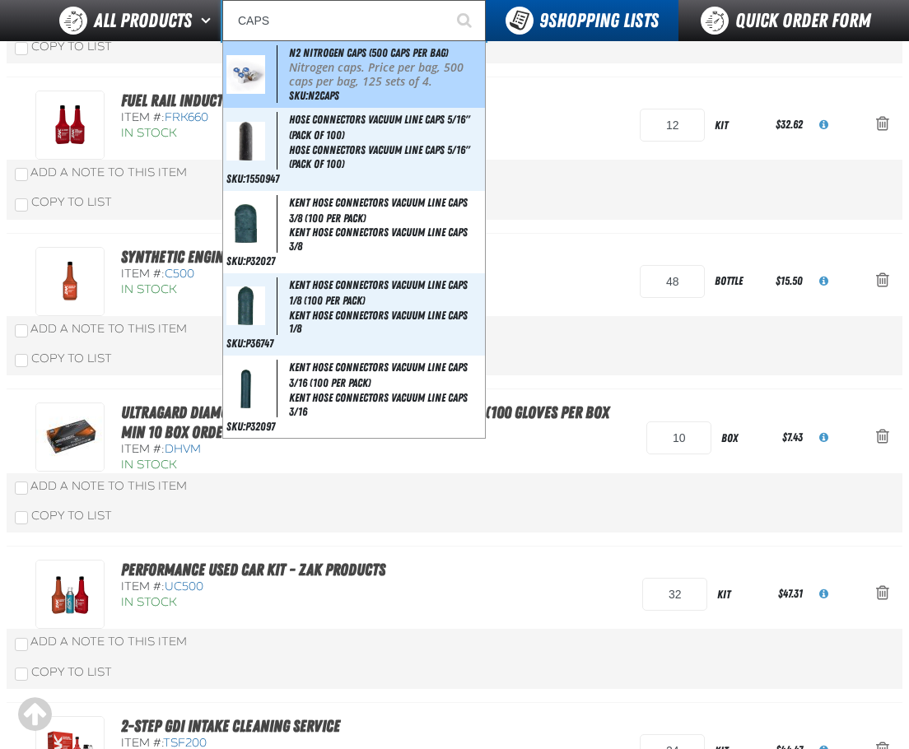
click at [348, 76] on p "Nitrogen caps. Price per bag, 500 caps per bag, 125 sets of 4." at bounding box center [385, 75] width 193 height 28
type input "N2 Nitrogen Caps (500 caps per bag)"
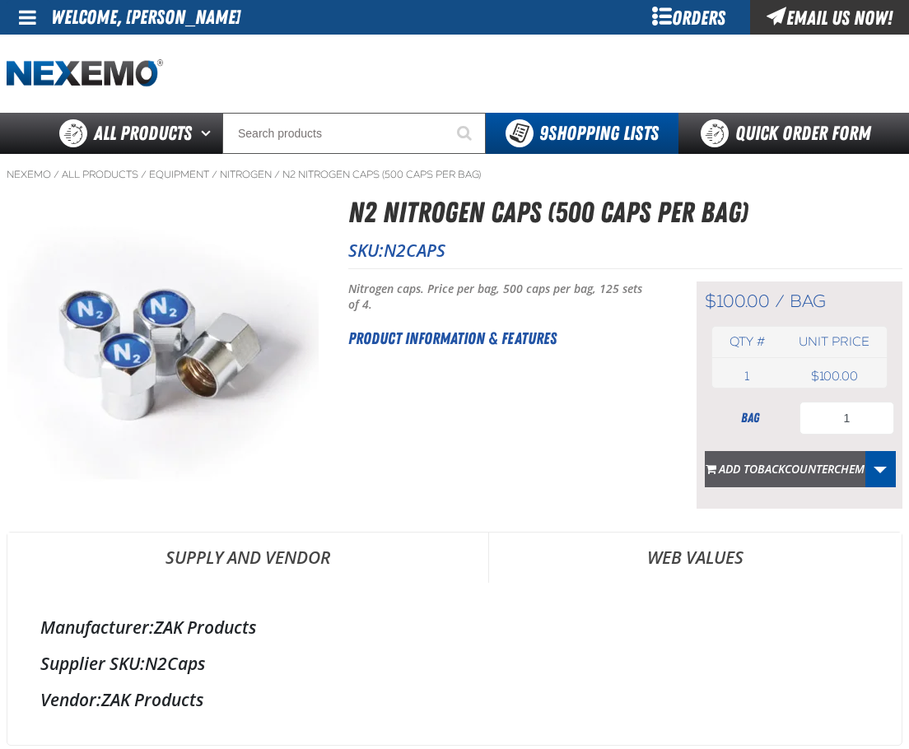
click at [765, 465] on span "BACKCOUNTERCHEM" at bounding box center [810, 469] width 107 height 16
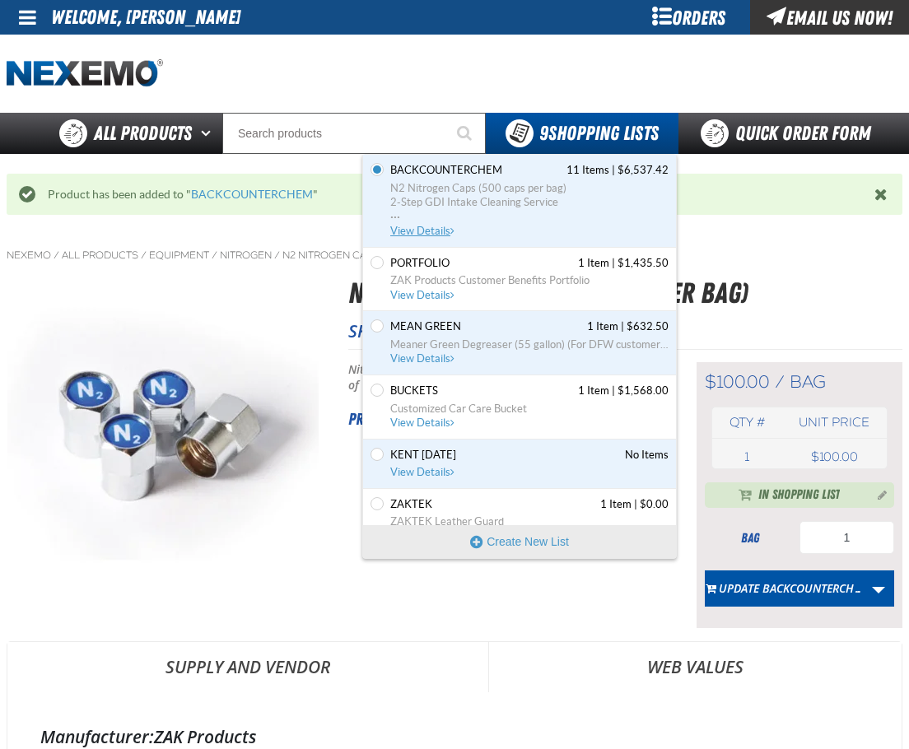
click at [443, 232] on span "View Details" at bounding box center [423, 231] width 67 height 12
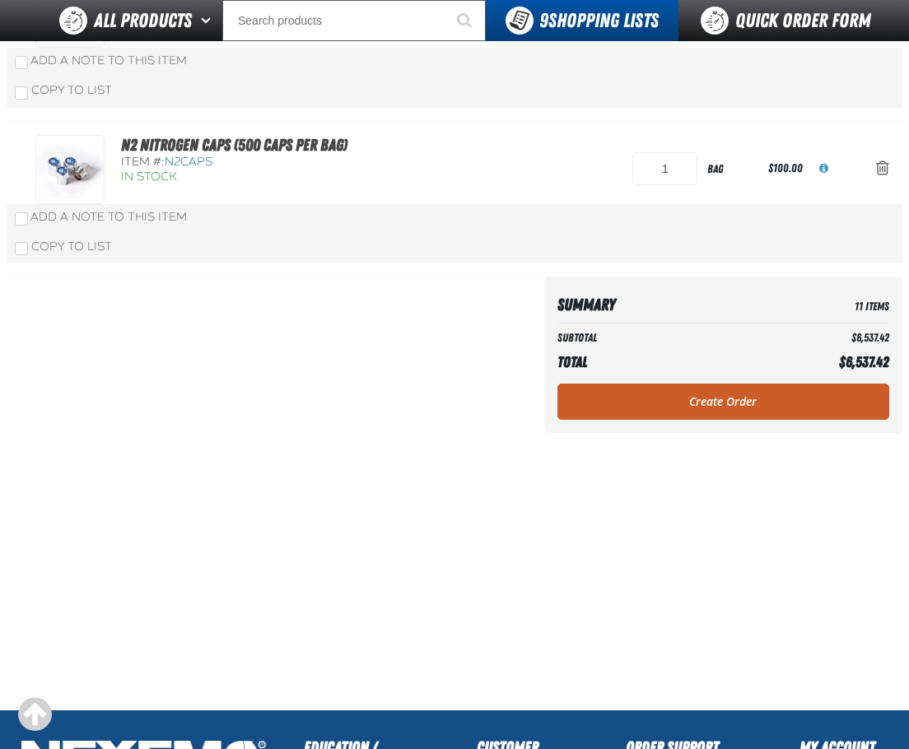
scroll to position [1729, 0]
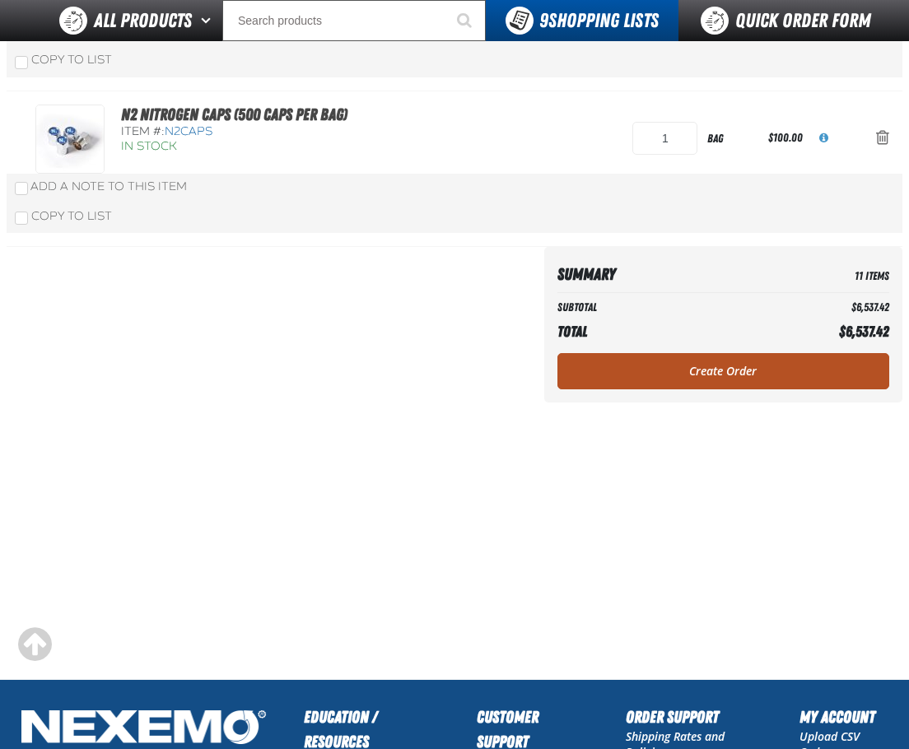
click at [623, 373] on link "Create Order" at bounding box center [723, 371] width 332 height 36
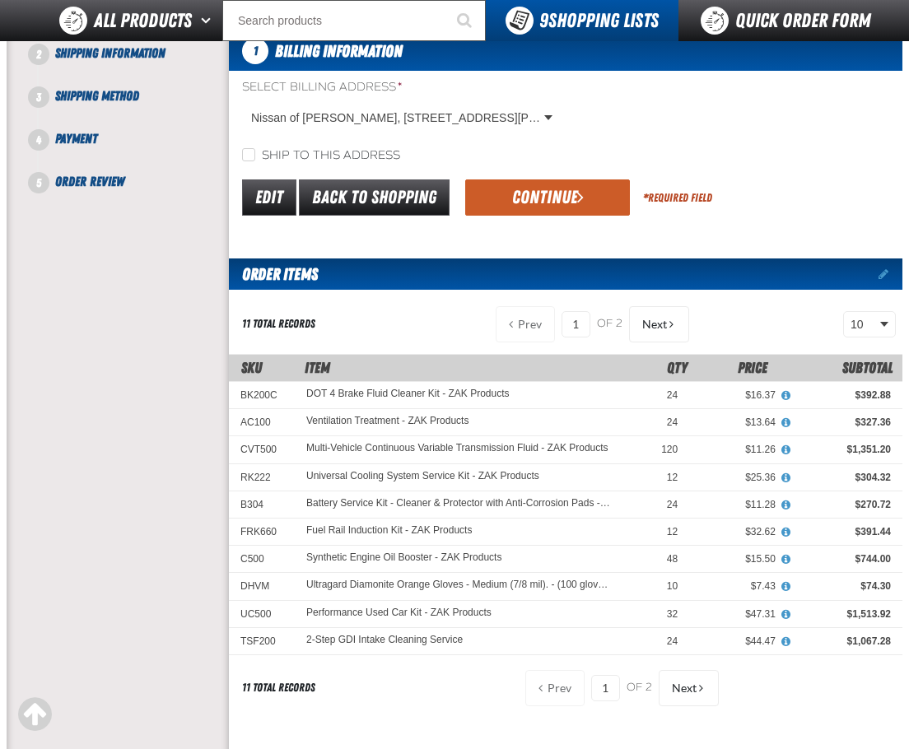
scroll to position [192, 0]
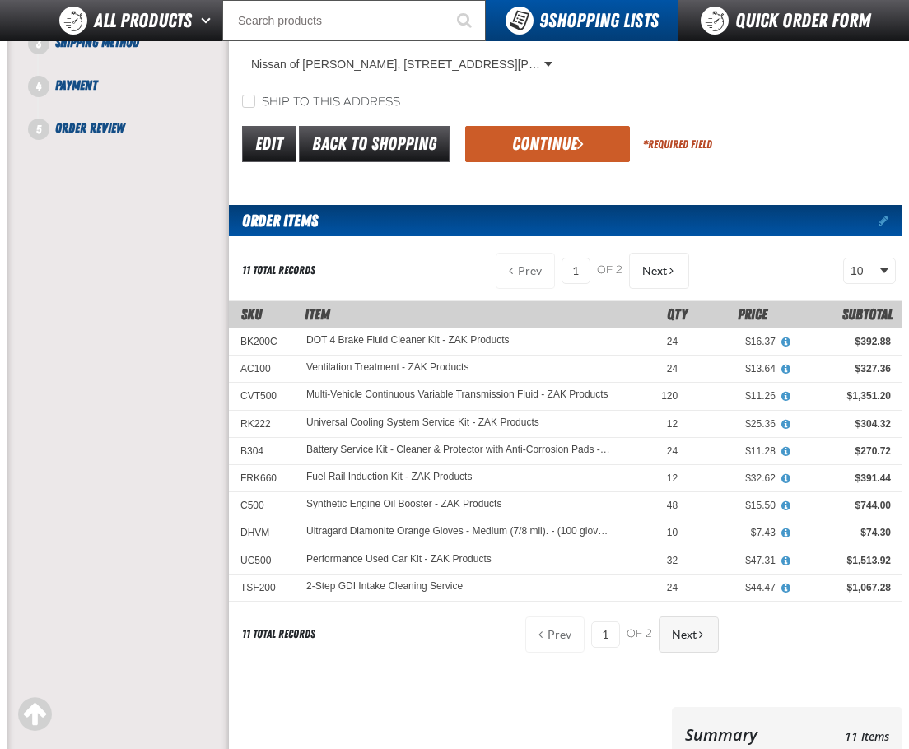
click at [687, 643] on button "Next" at bounding box center [689, 635] width 60 height 36
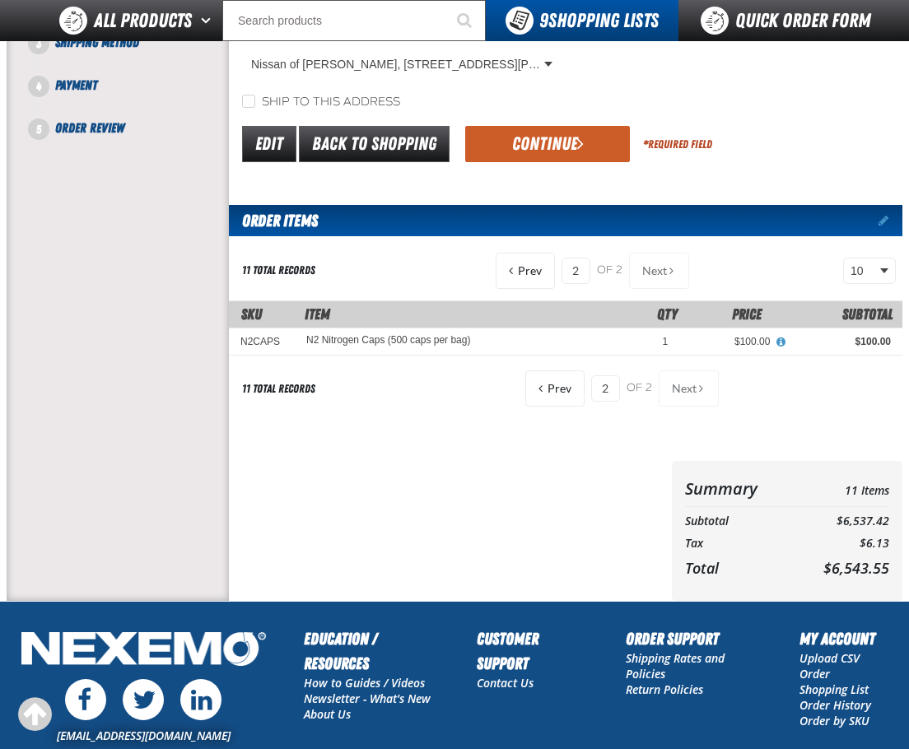
click at [297, 101] on label "Ship to this address" at bounding box center [321, 103] width 158 height 16
click at [255, 101] on input "Ship to this address" at bounding box center [248, 101] width 13 height 13
checkbox input "true"
drag, startPoint x: 501, startPoint y: 137, endPoint x: 511, endPoint y: 140, distance: 11.0
click at [511, 140] on button "Continue" at bounding box center [547, 144] width 165 height 36
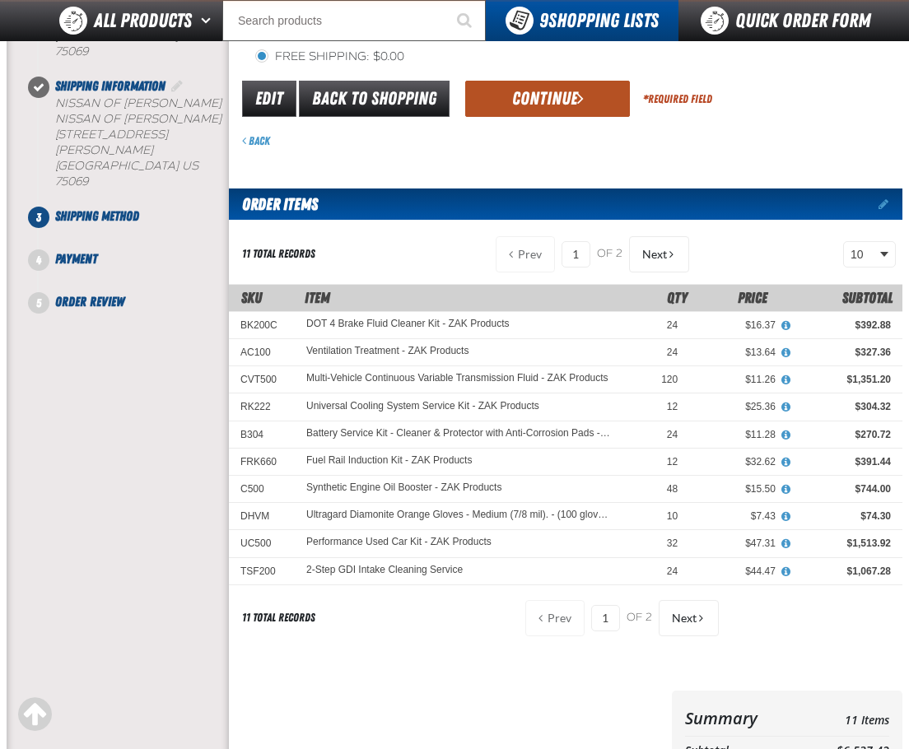
click at [521, 110] on button "Continue" at bounding box center [547, 99] width 165 height 36
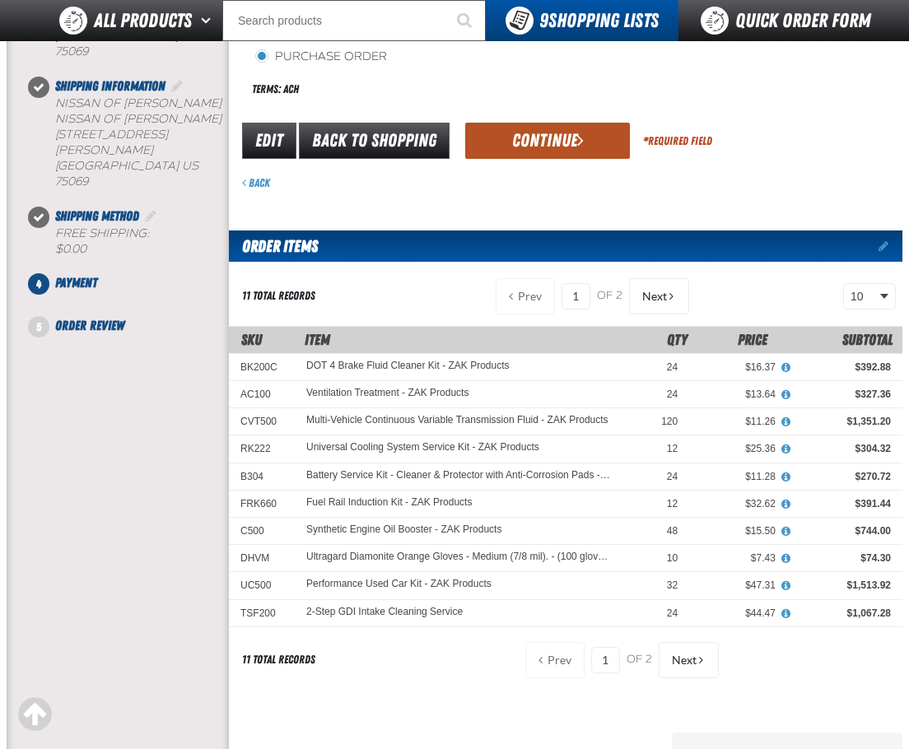
click at [541, 131] on button "Continue" at bounding box center [547, 141] width 165 height 36
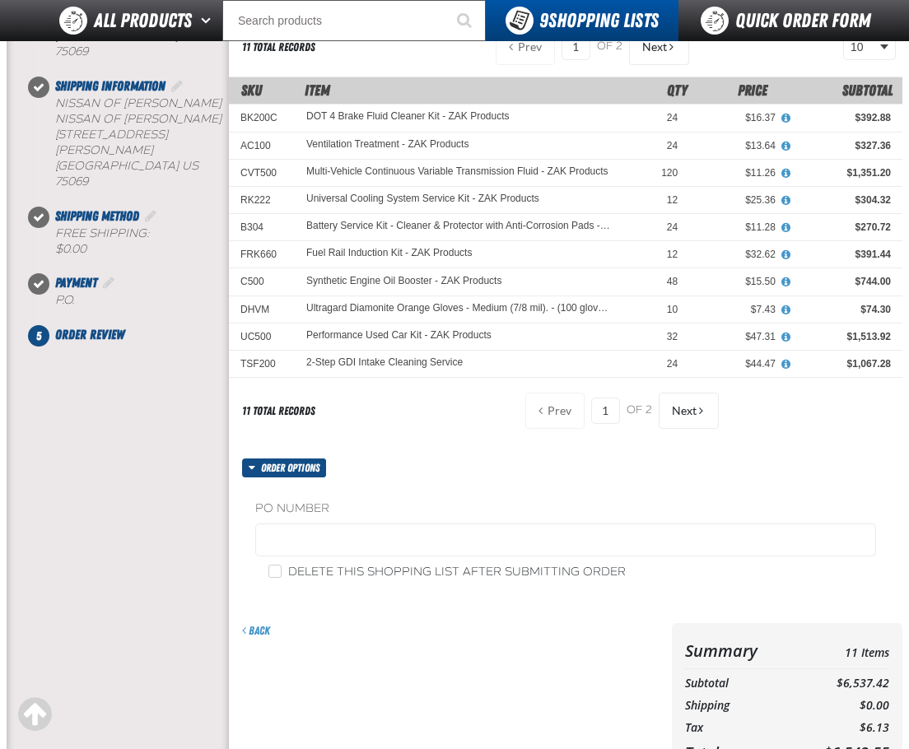
scroll to position [384, 0]
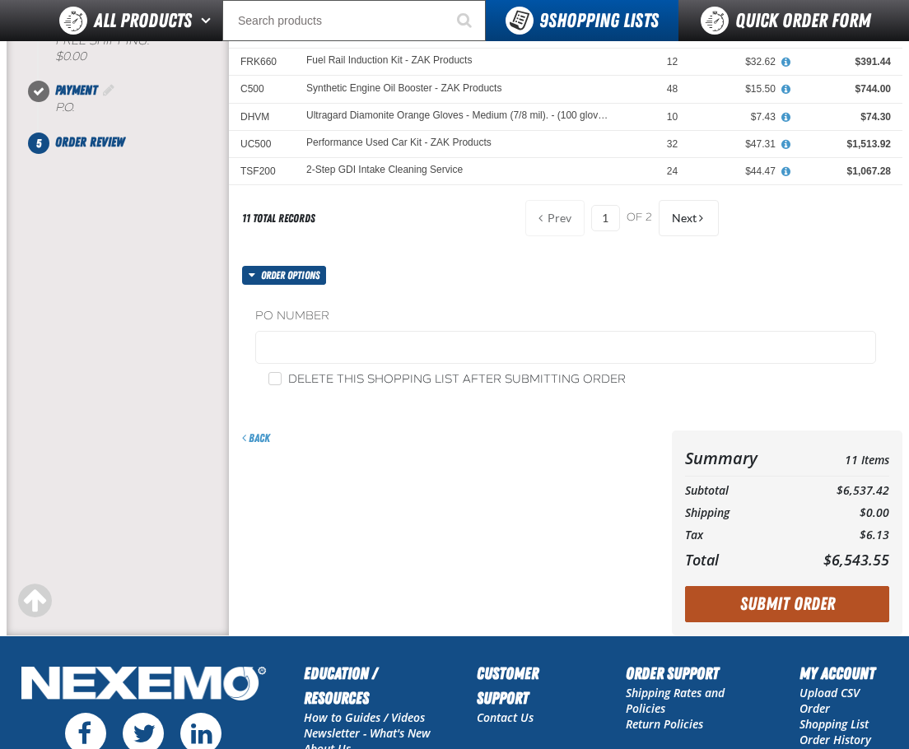
click at [761, 604] on button "Submit Order" at bounding box center [787, 604] width 204 height 36
